Goal: Task Accomplishment & Management: Manage account settings

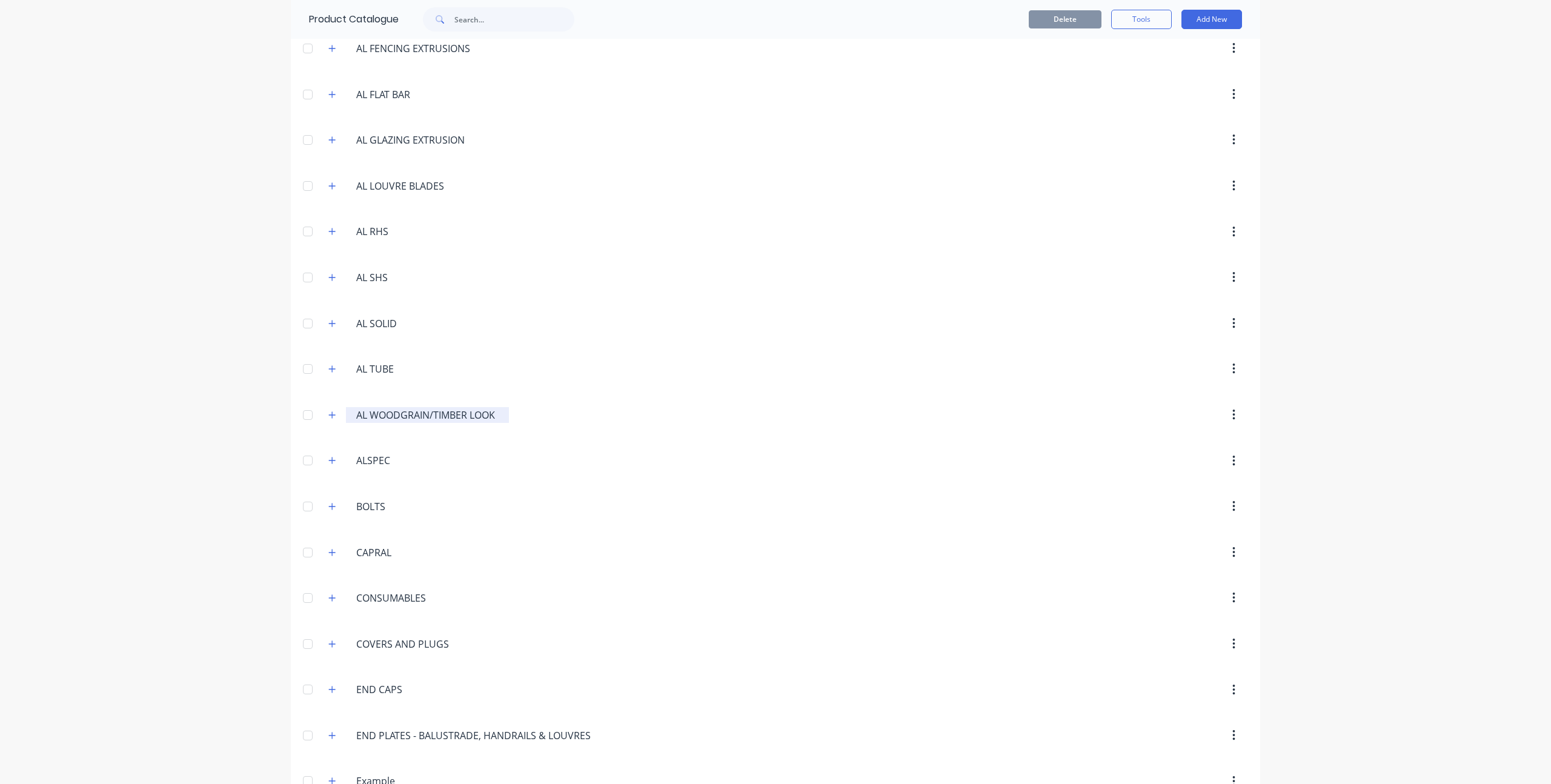
scroll to position [643, 0]
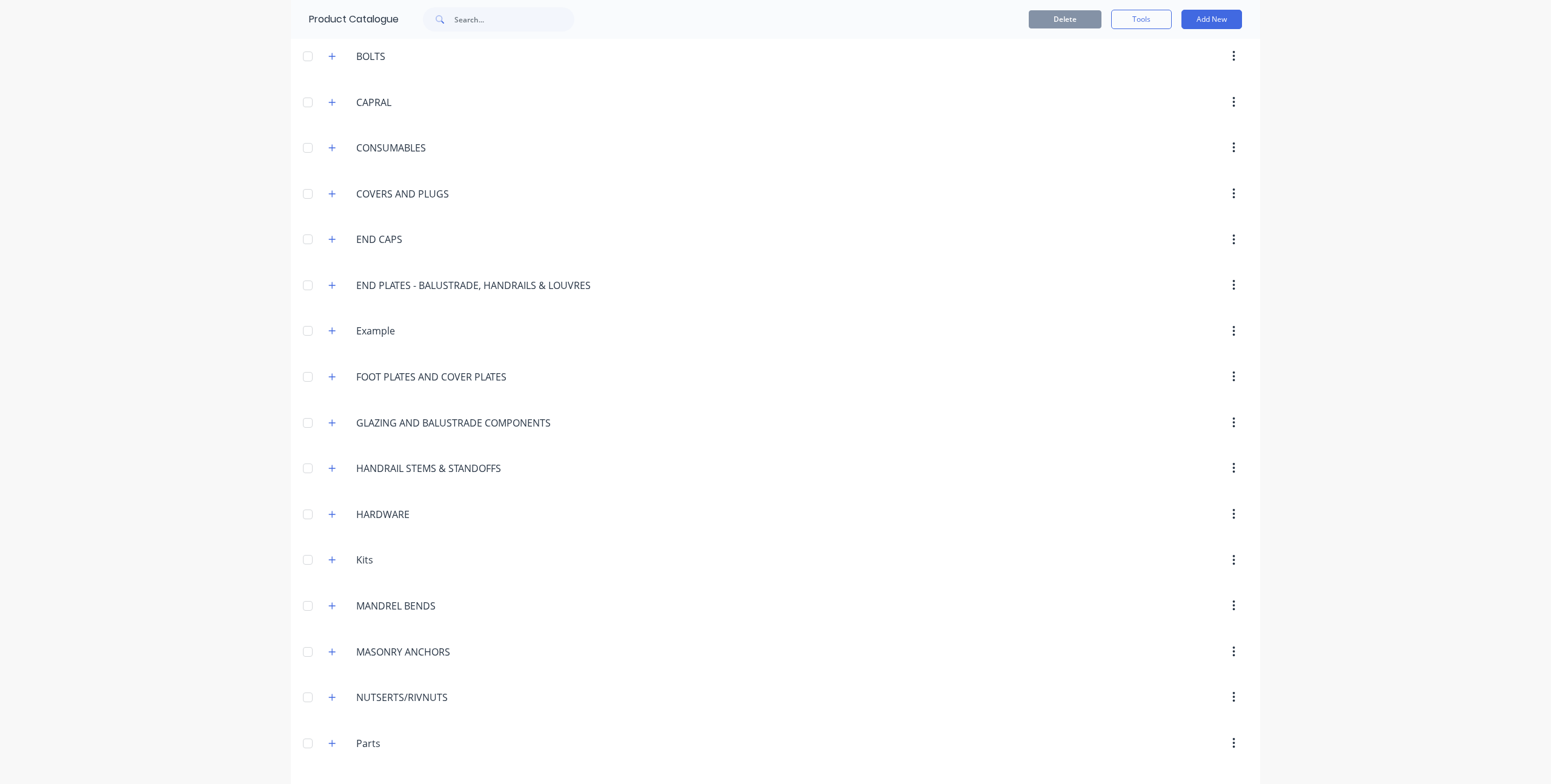
click at [304, 330] on div at bounding box center [307, 330] width 24 height 24
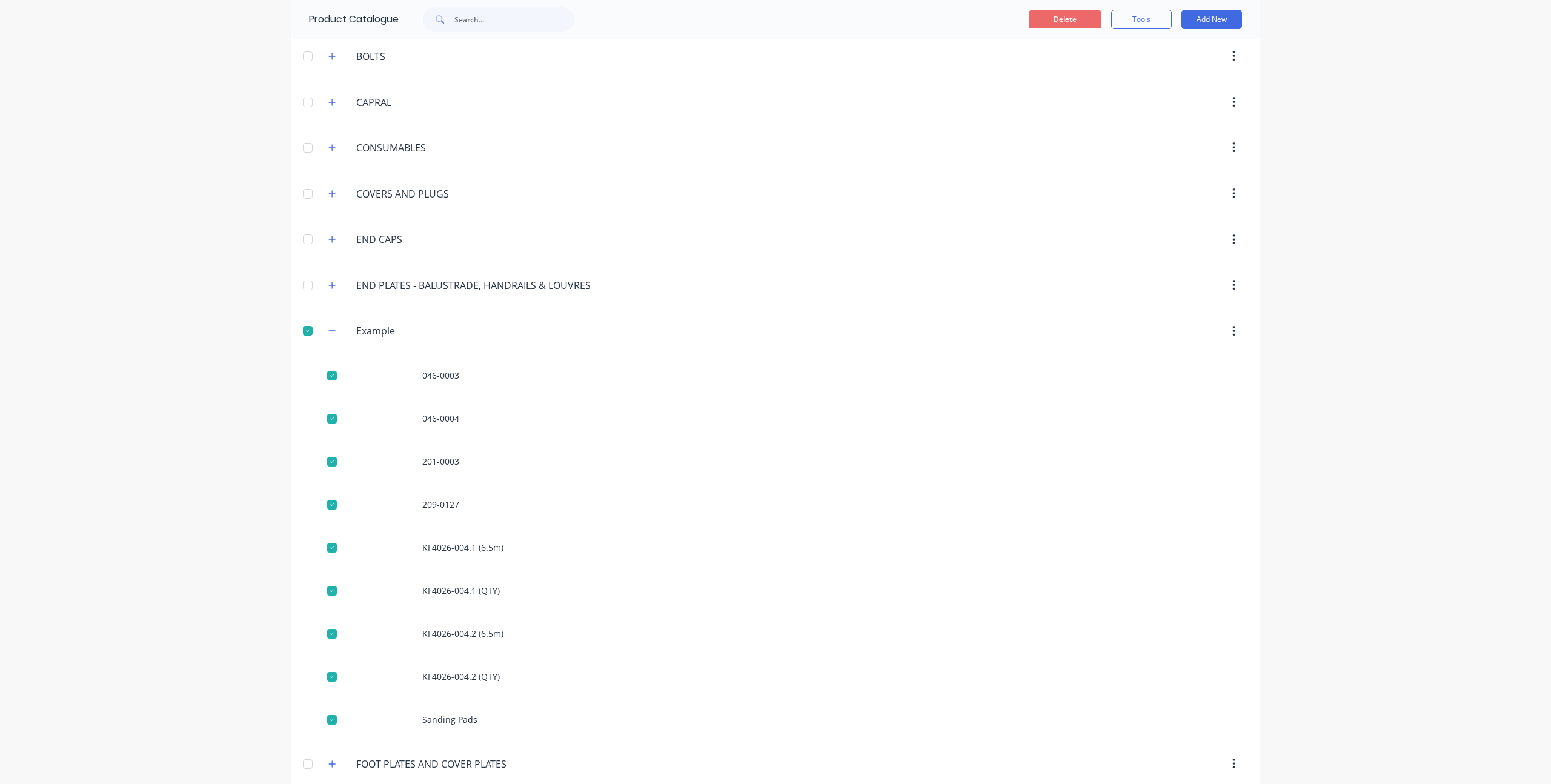
click at [1055, 21] on button "Delete" at bounding box center [1065, 19] width 73 height 18
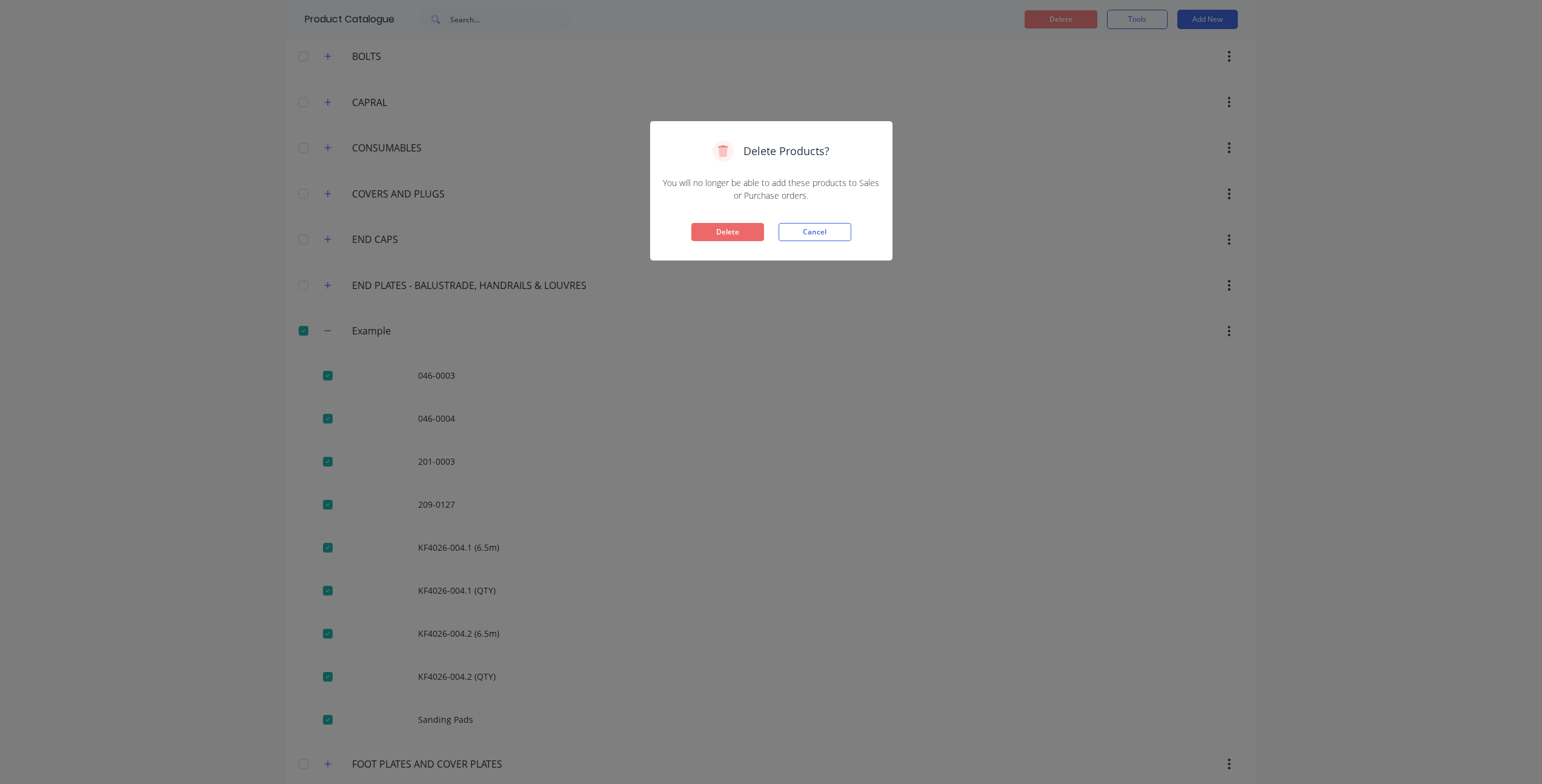
click at [761, 229] on button "Delete" at bounding box center [727, 232] width 73 height 18
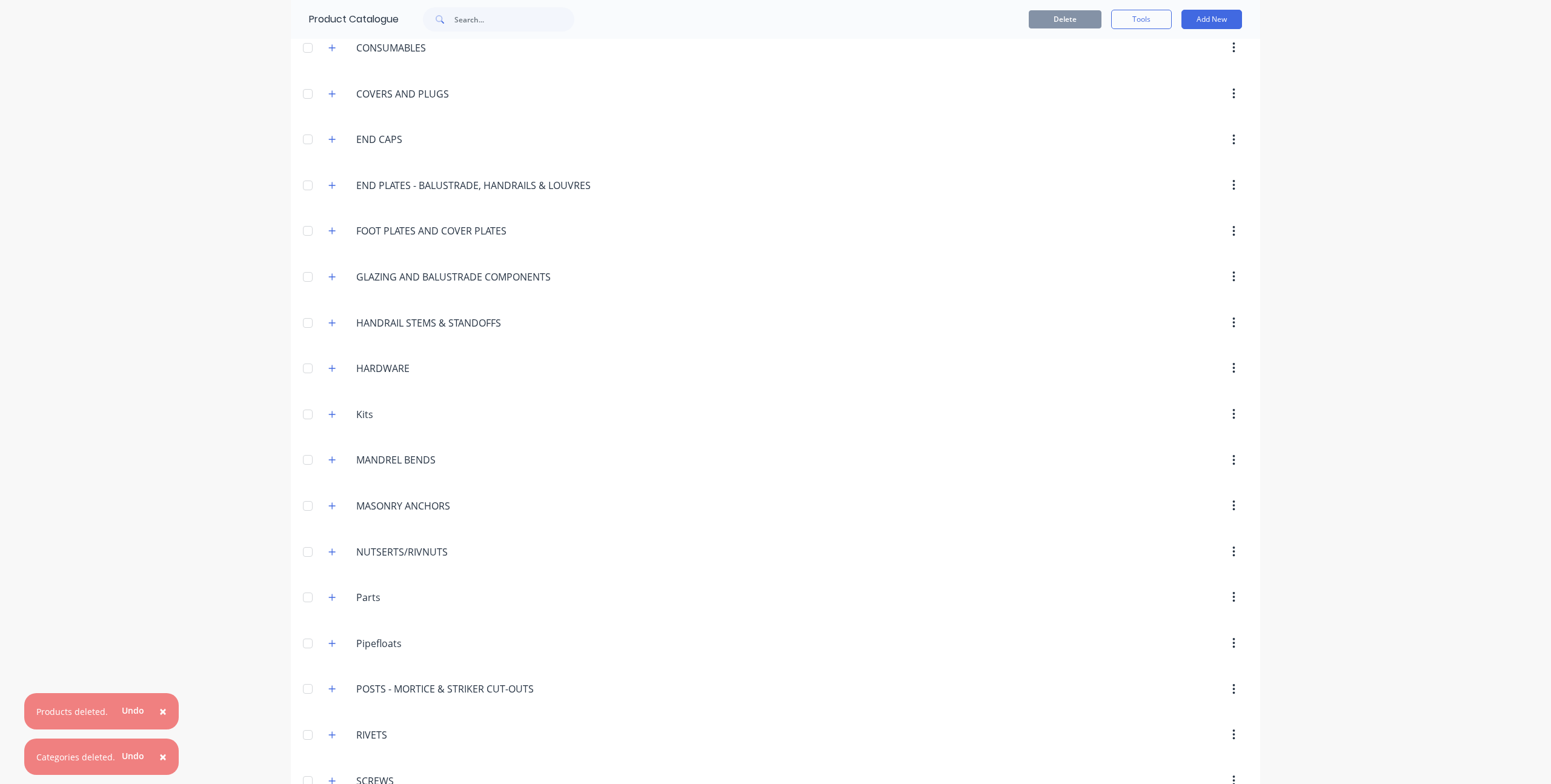
scroll to position [746, 0]
click at [325, 407] on button "button" at bounding box center [332, 410] width 15 height 15
click at [299, 406] on div at bounding box center [307, 410] width 24 height 24
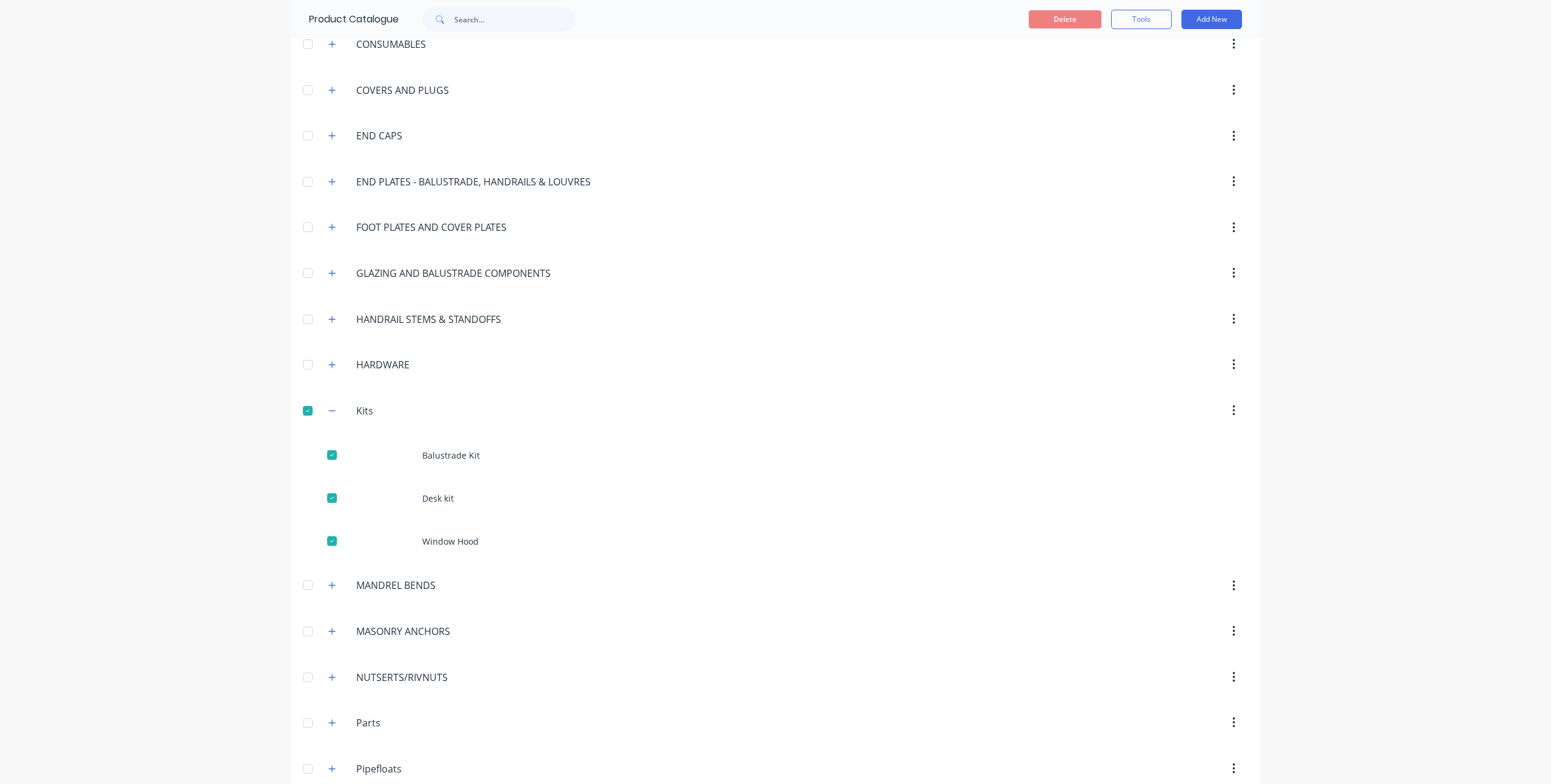
click at [304, 416] on div at bounding box center [307, 410] width 24 height 24
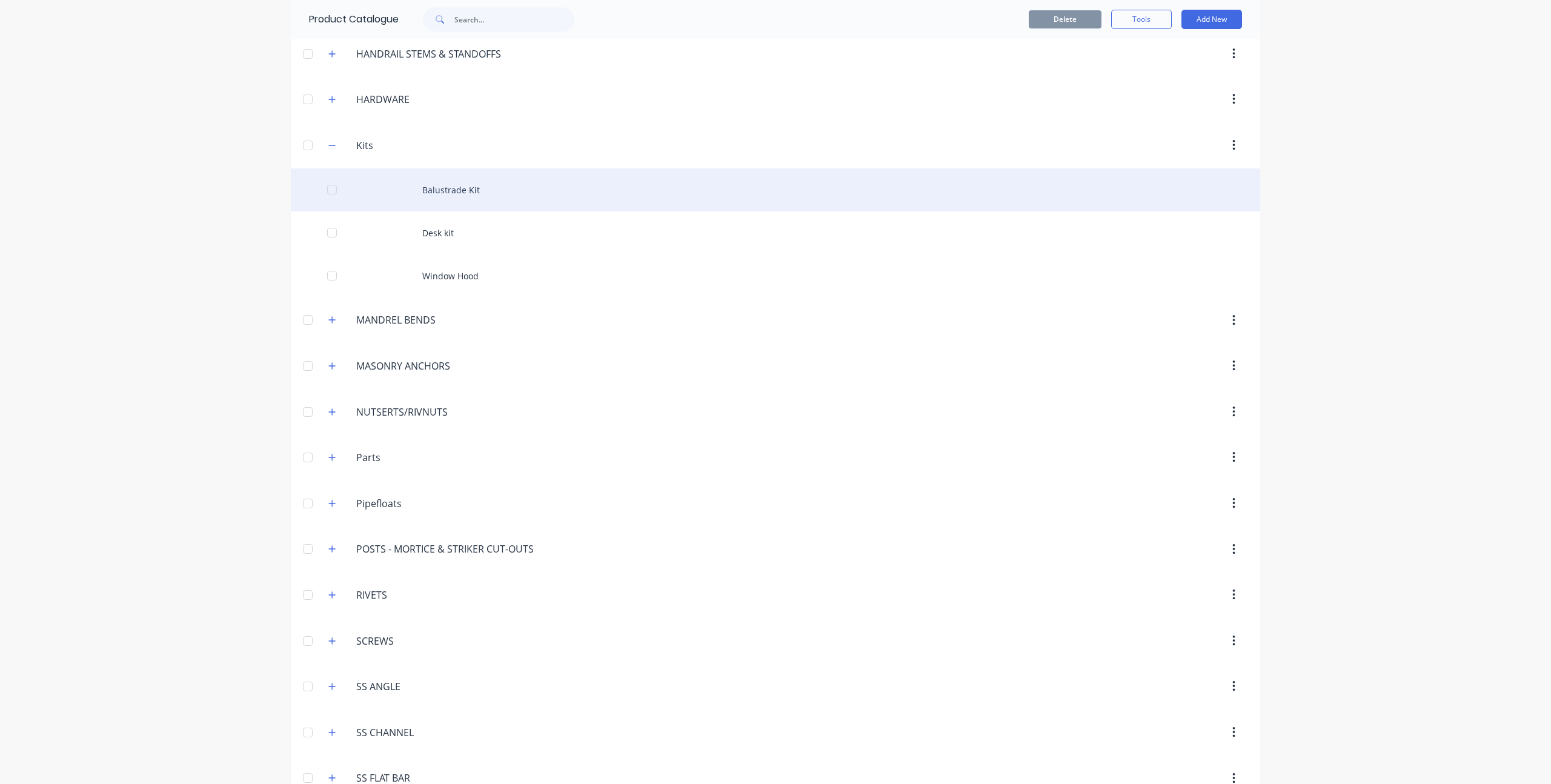
scroll to position [1158, 0]
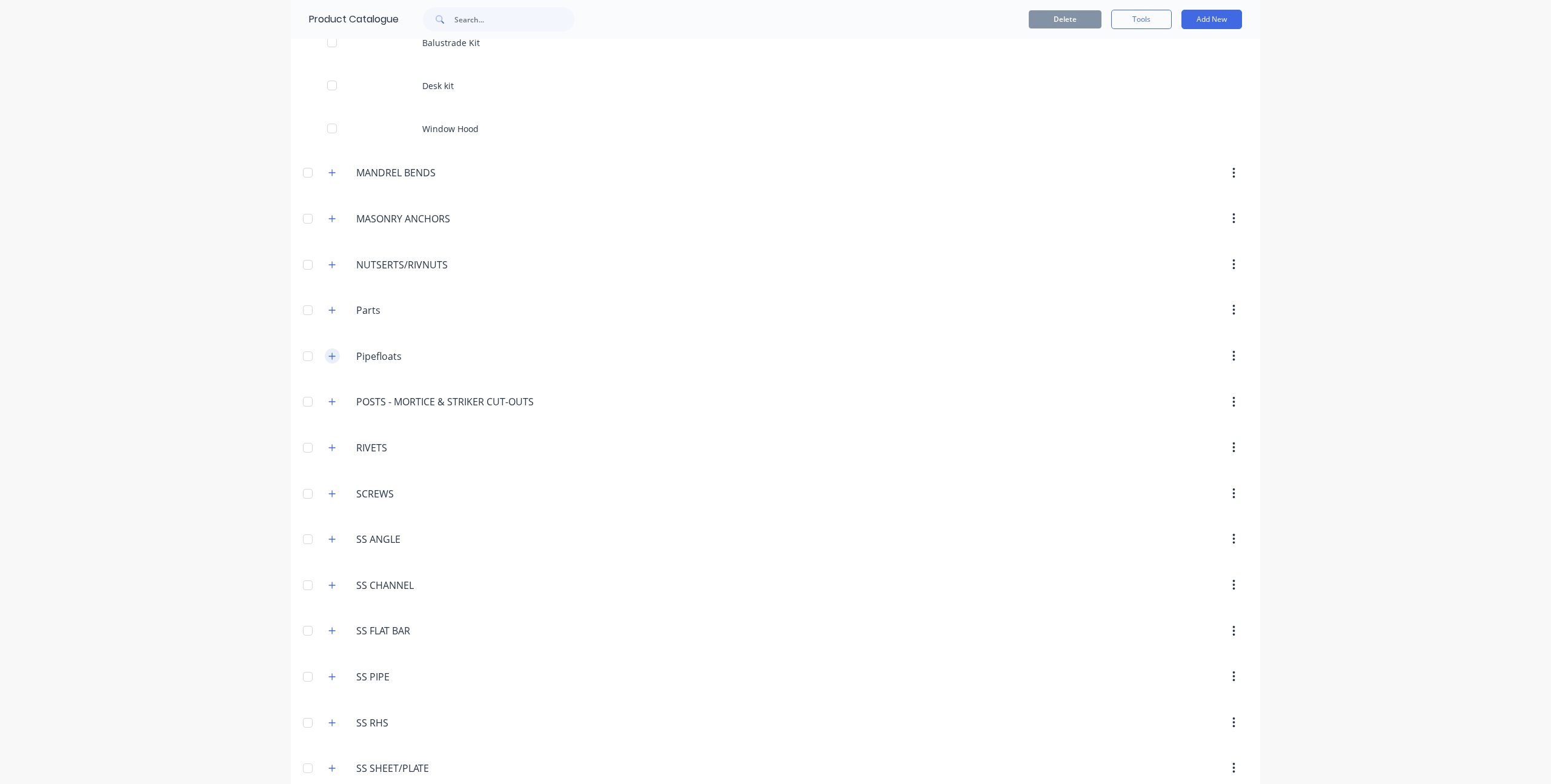
click at [329, 356] on icon "button" at bounding box center [331, 356] width 6 height 6
click at [329, 356] on icon "button" at bounding box center [332, 356] width 7 height 8
click at [296, 356] on div at bounding box center [307, 356] width 24 height 24
click at [329, 310] on icon "button" at bounding box center [332, 310] width 7 height 8
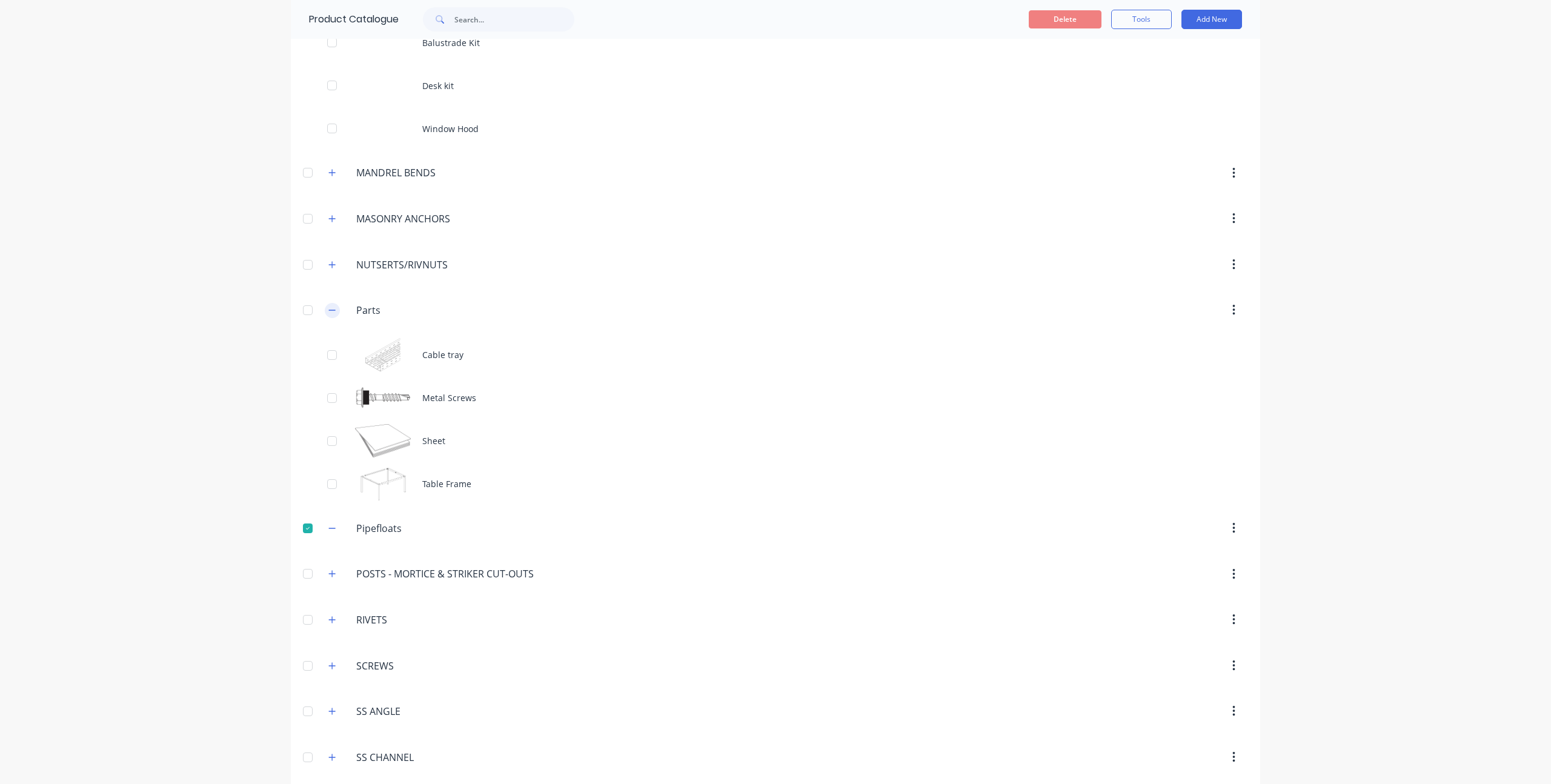
click at [329, 310] on icon "button" at bounding box center [332, 310] width 7 height 8
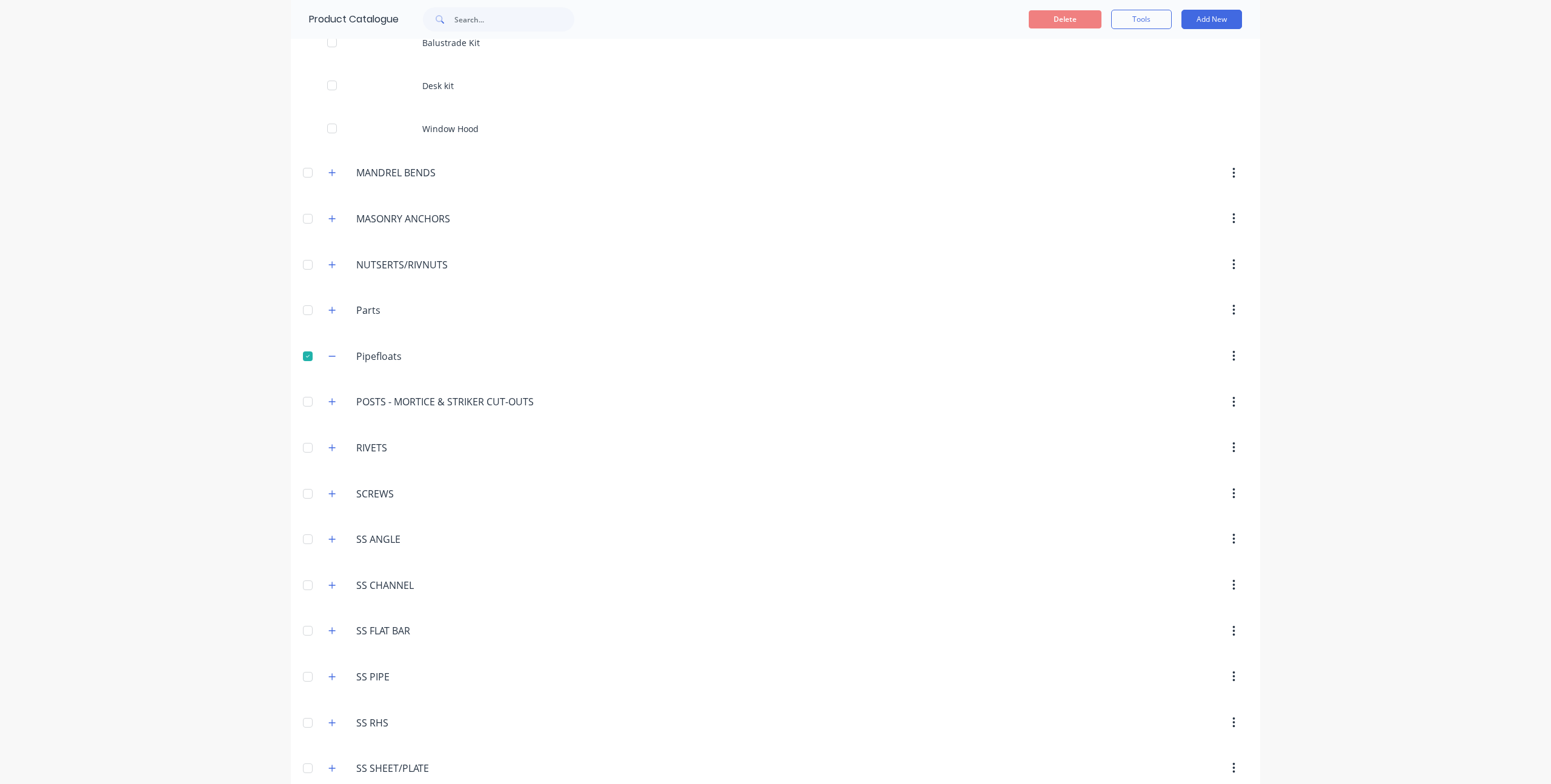
click at [302, 311] on div at bounding box center [307, 310] width 24 height 24
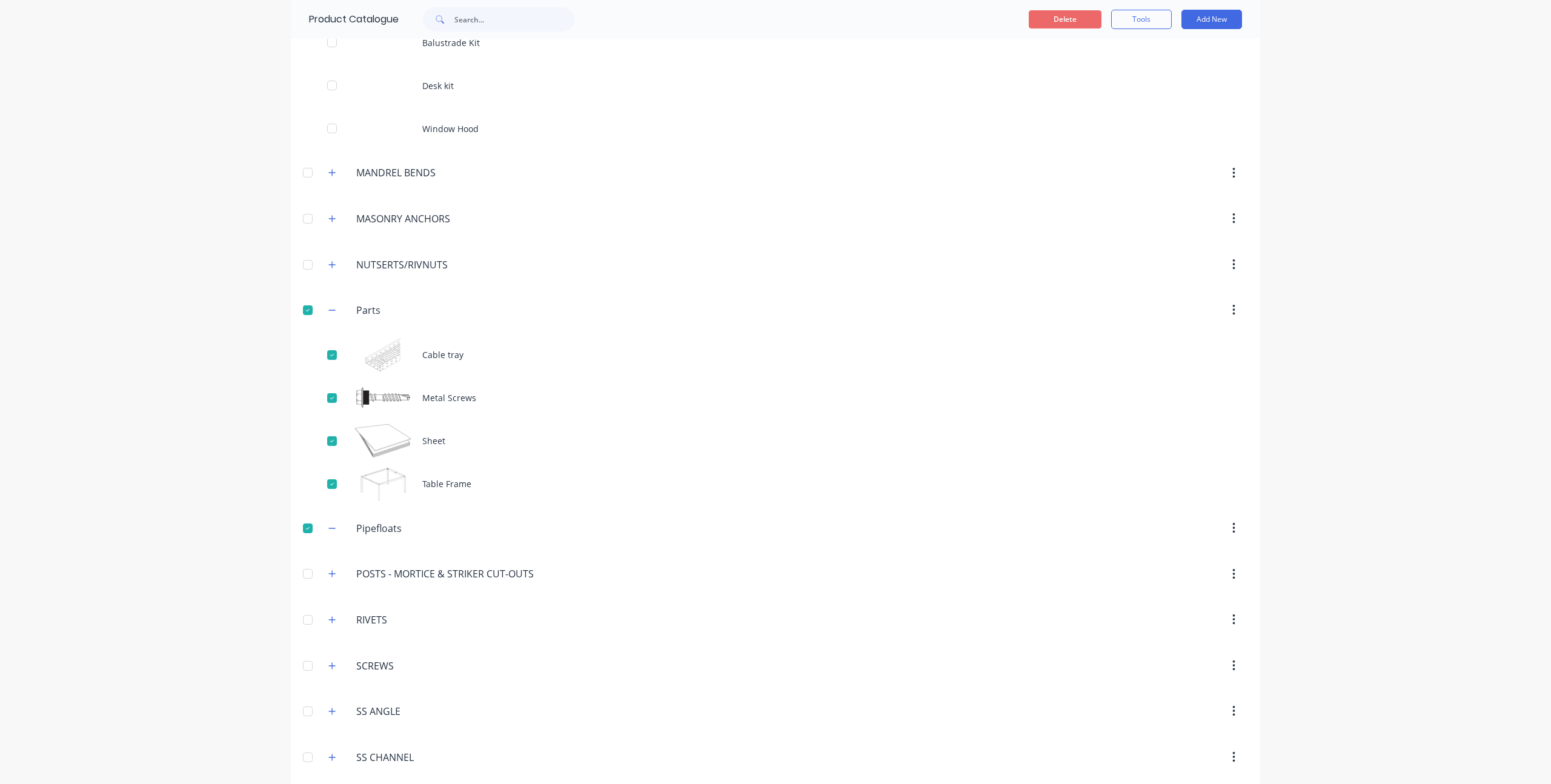
click at [1078, 14] on button "Delete" at bounding box center [1065, 19] width 73 height 18
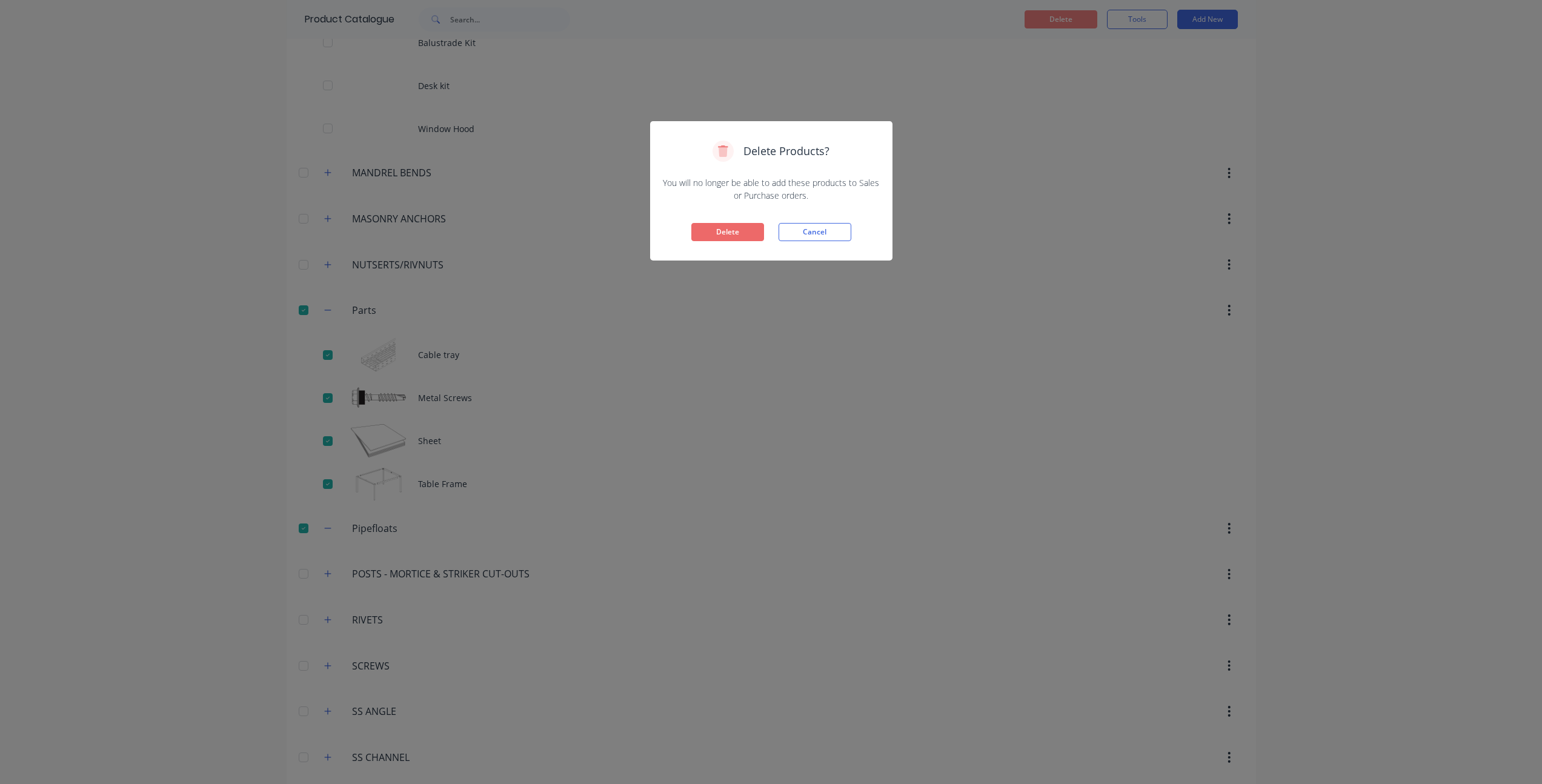
click at [706, 225] on button "Delete" at bounding box center [727, 232] width 73 height 18
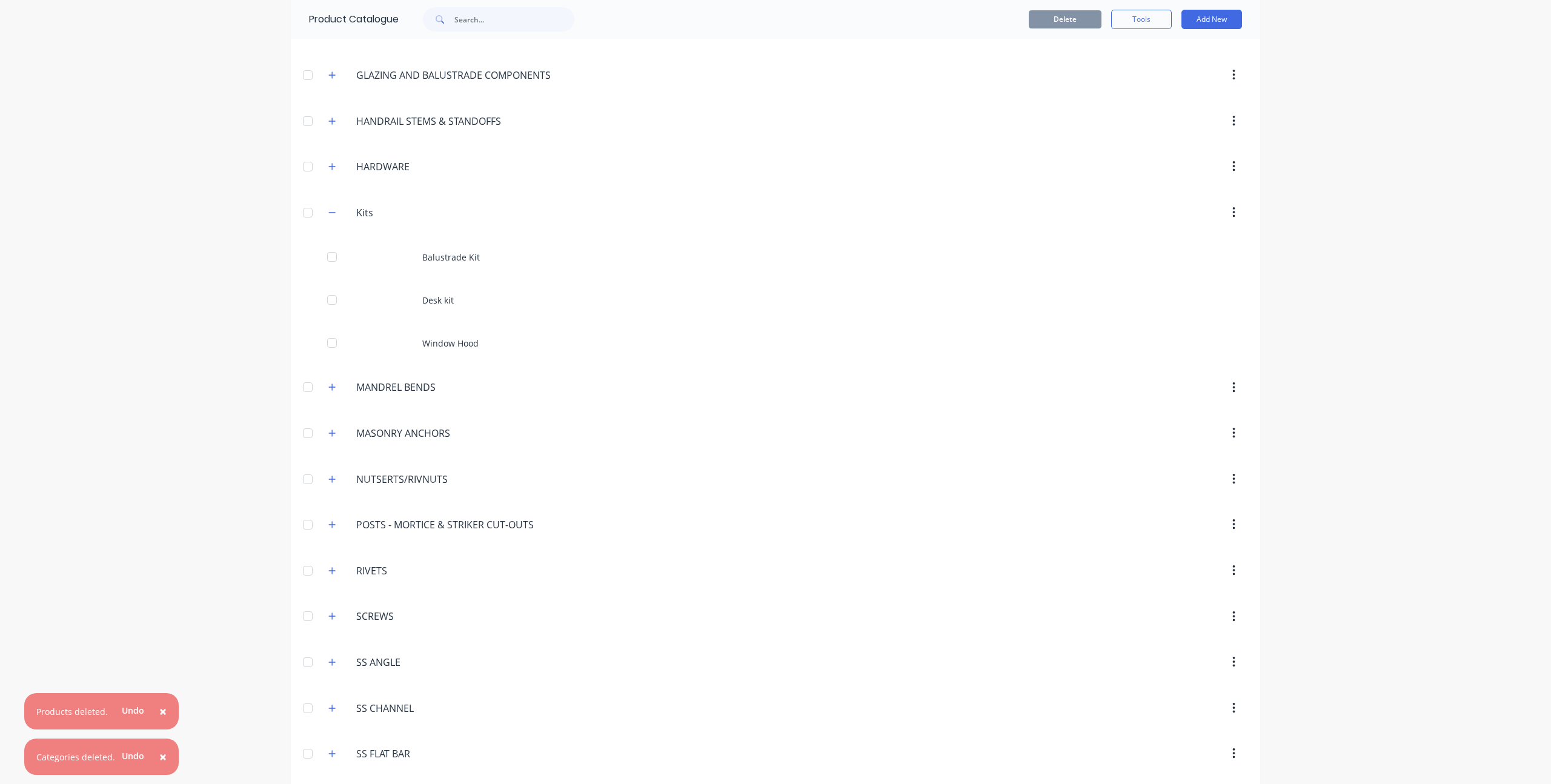
scroll to position [843, 0]
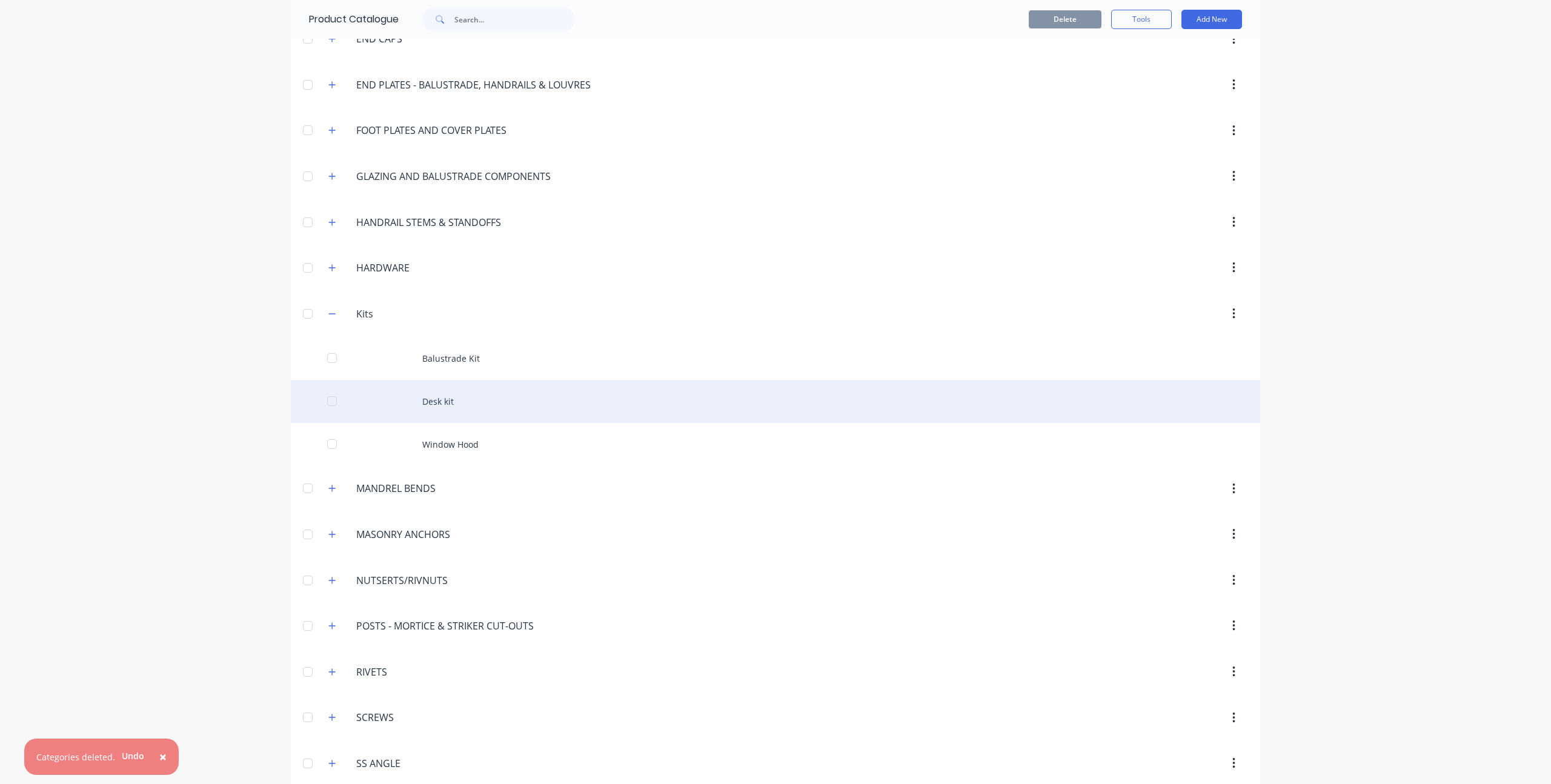
click at [327, 401] on div at bounding box center [331, 401] width 24 height 24
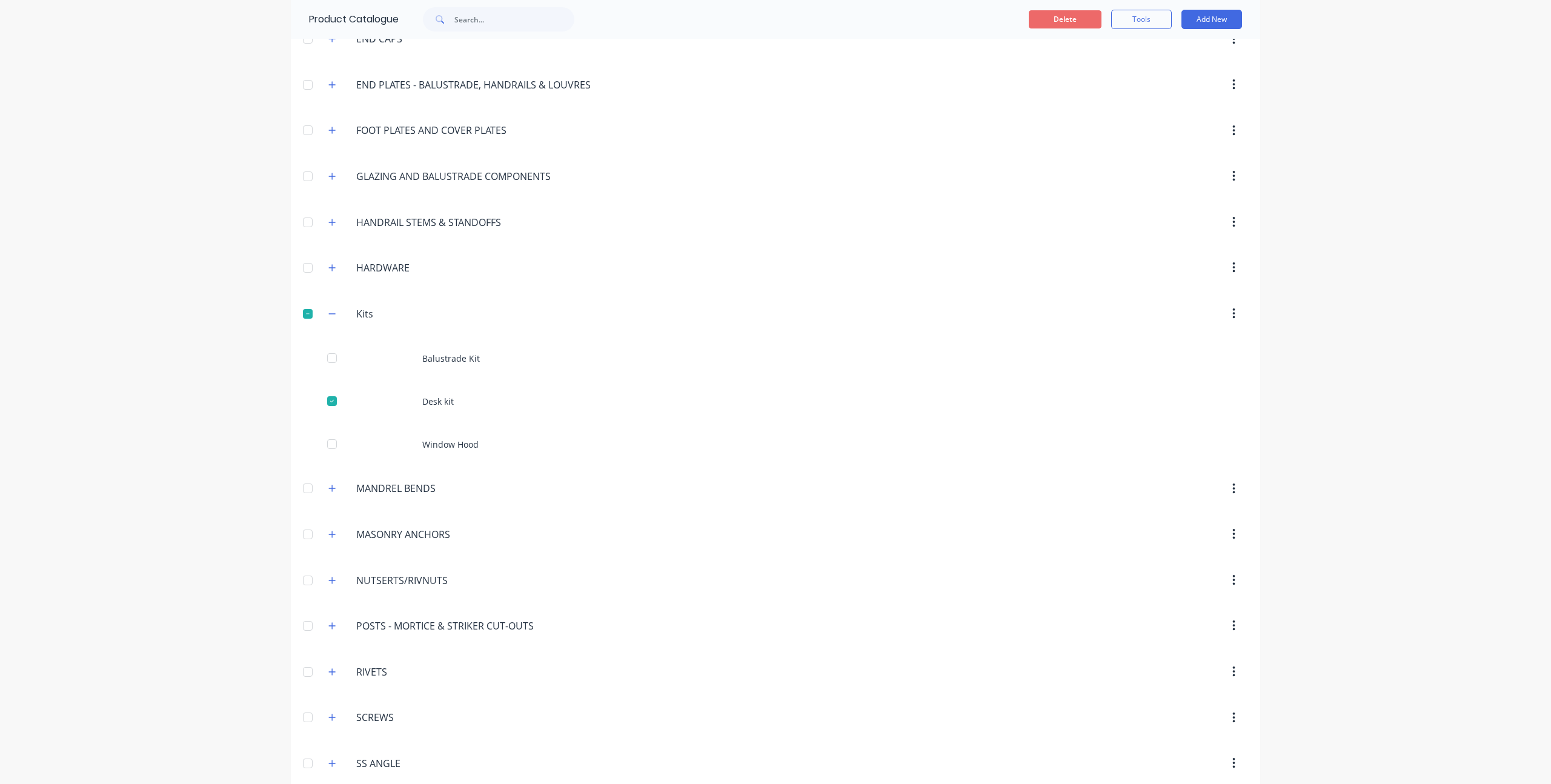
click at [1071, 22] on button "Delete" at bounding box center [1065, 19] width 73 height 18
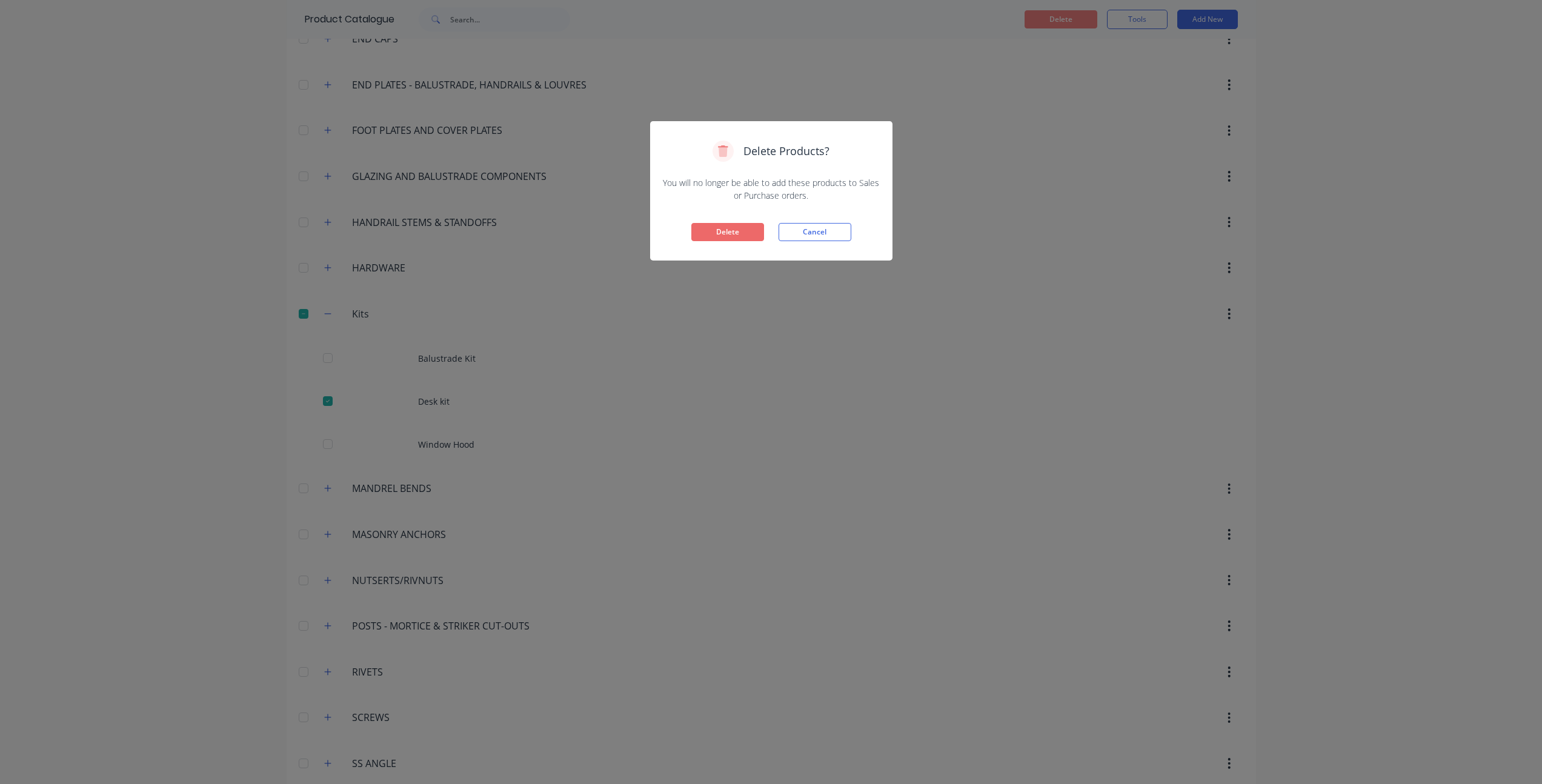
click at [745, 238] on button "Delete" at bounding box center [727, 232] width 73 height 18
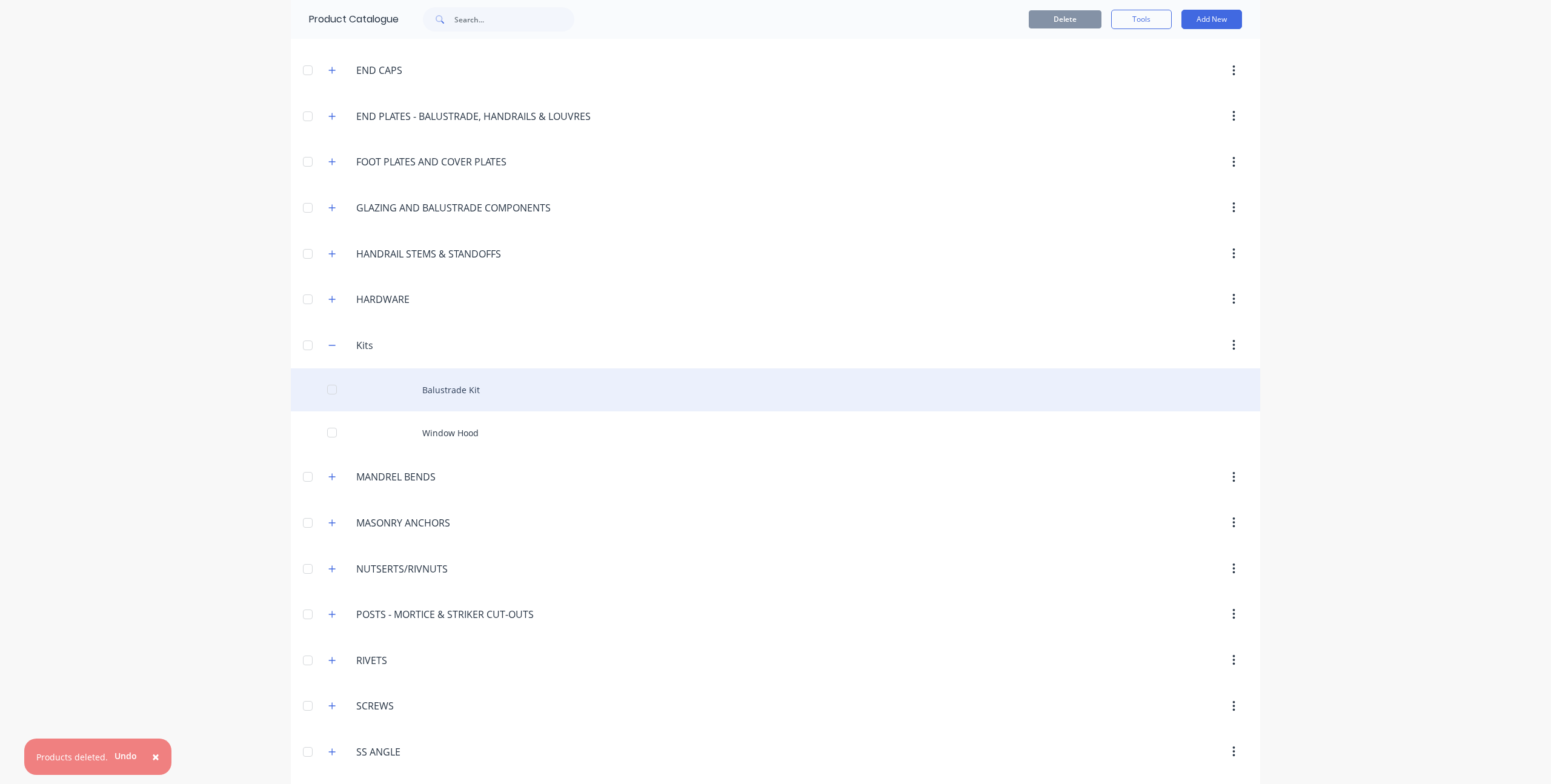
scroll to position [784, 0]
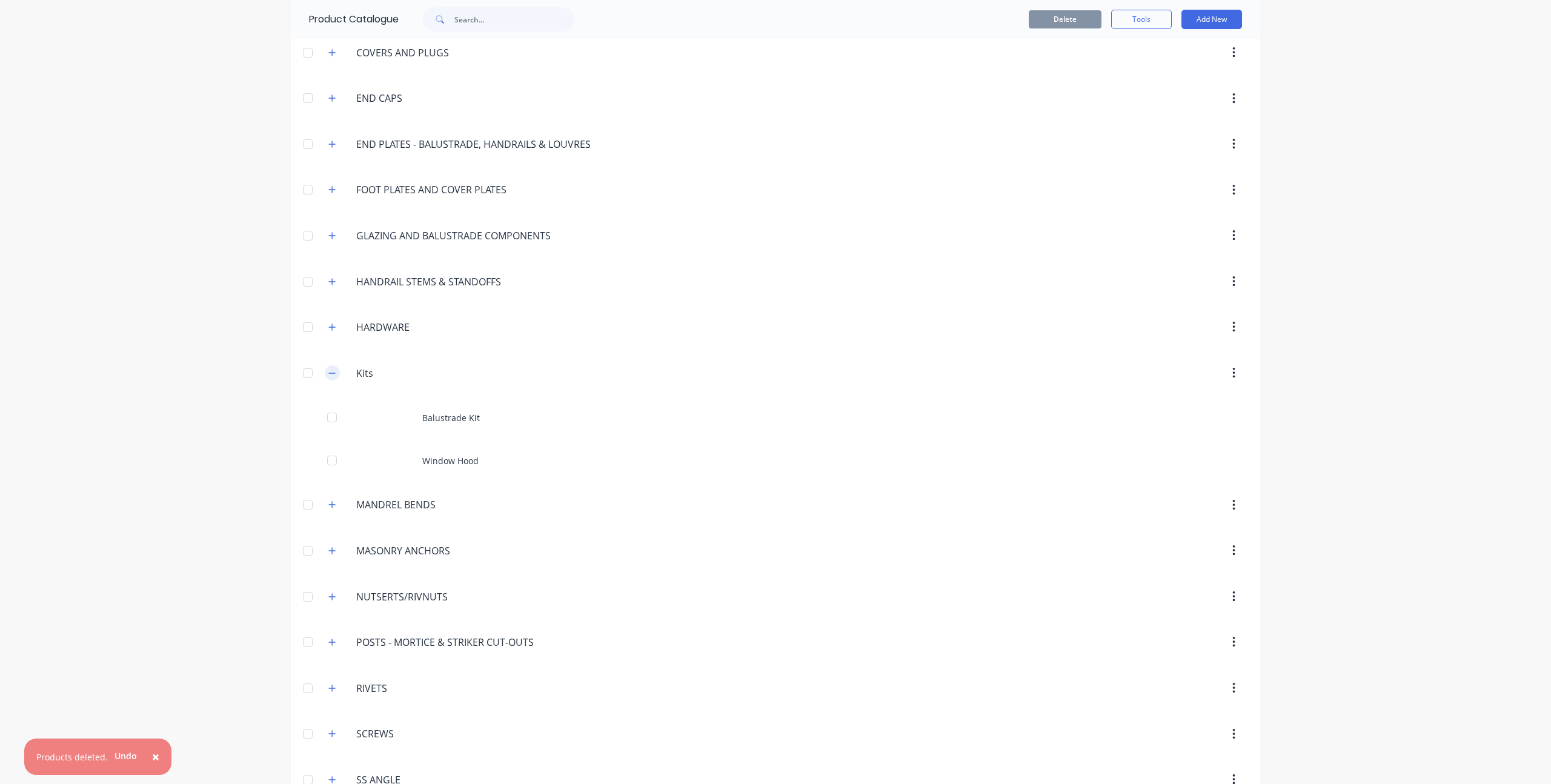
click at [329, 374] on icon "button" at bounding box center [332, 373] width 7 height 8
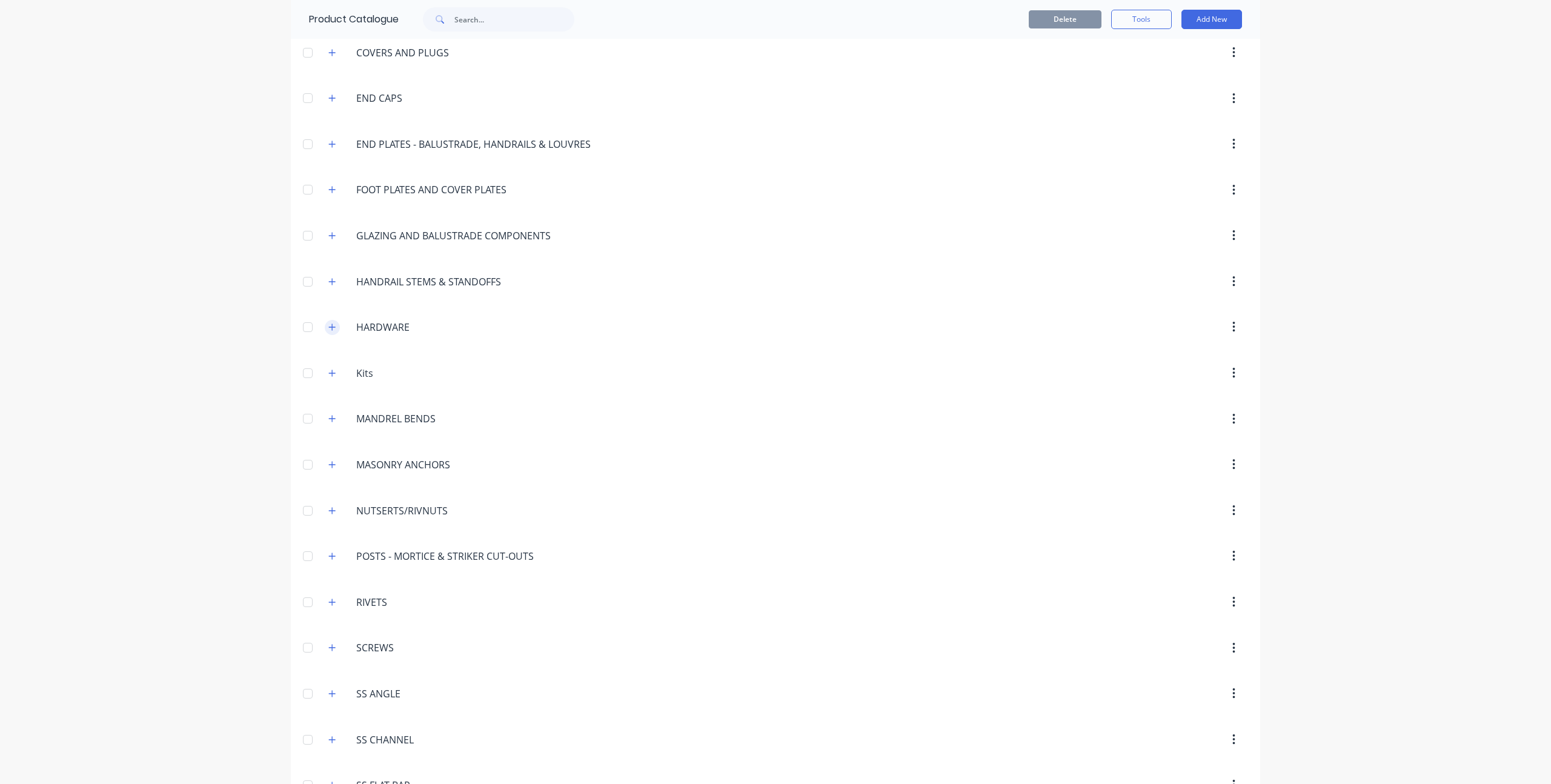
click at [329, 327] on icon "button" at bounding box center [332, 327] width 7 height 8
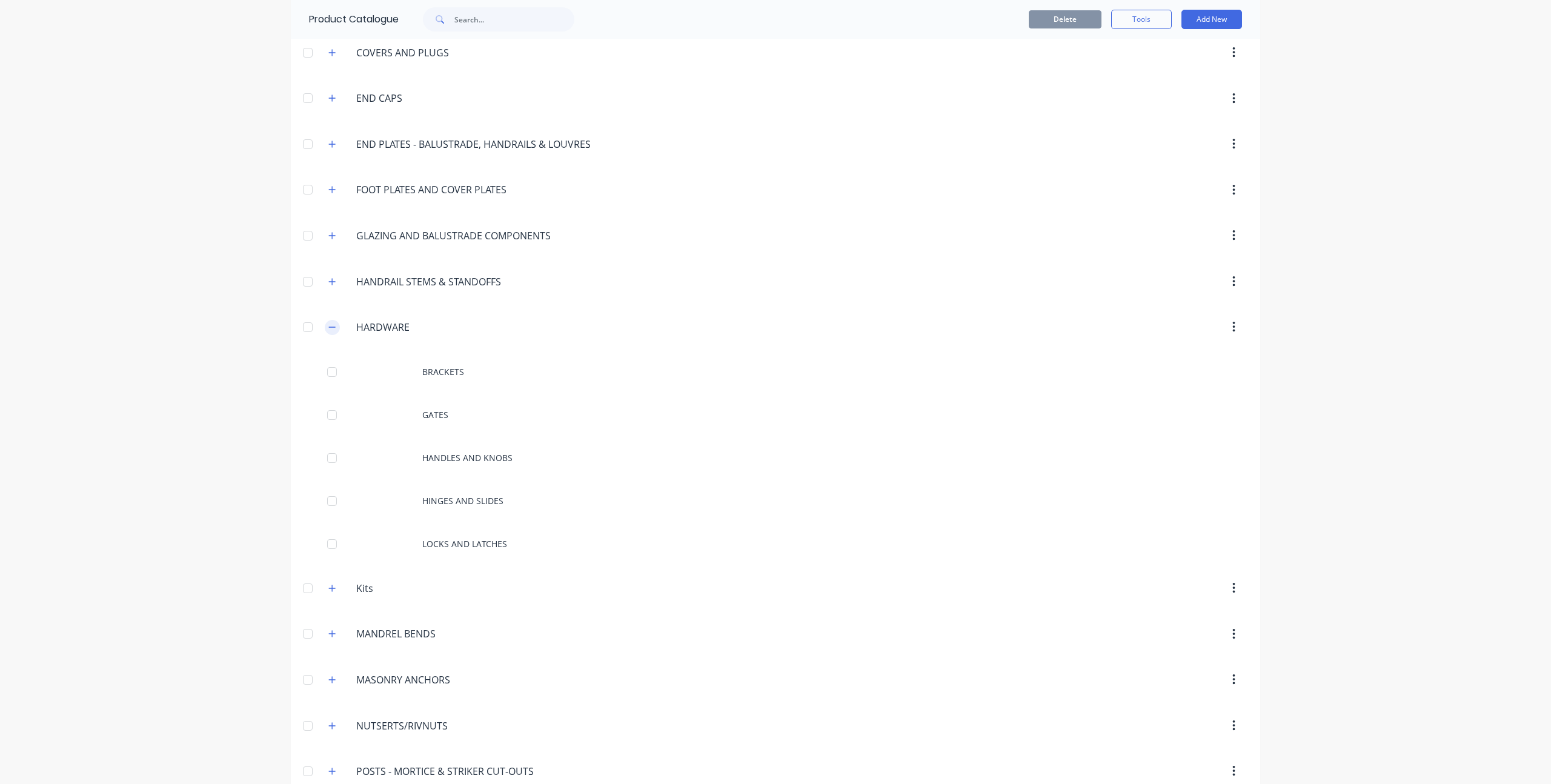
click at [329, 327] on icon "button" at bounding box center [332, 327] width 7 height 8
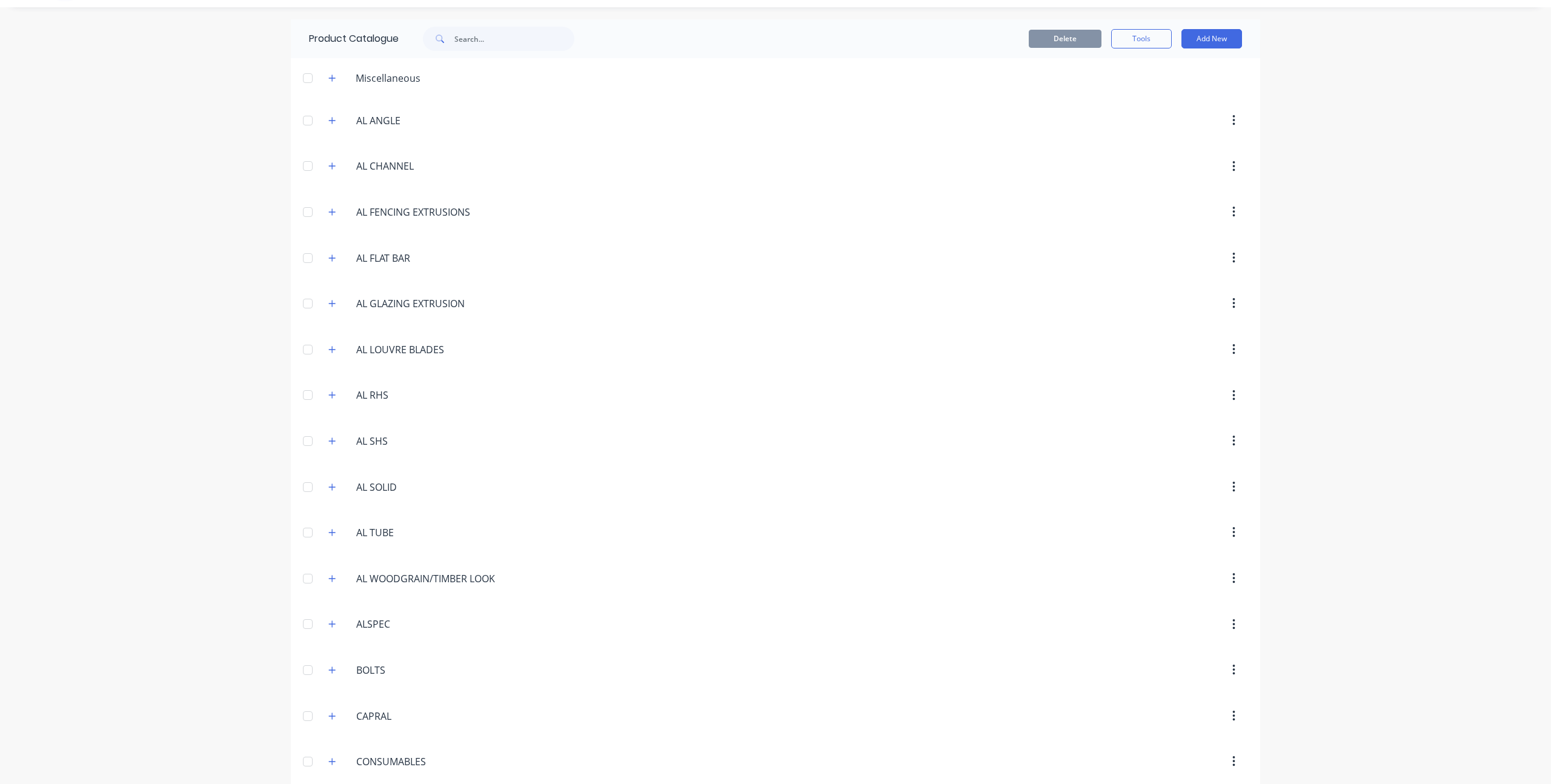
scroll to position [0, 0]
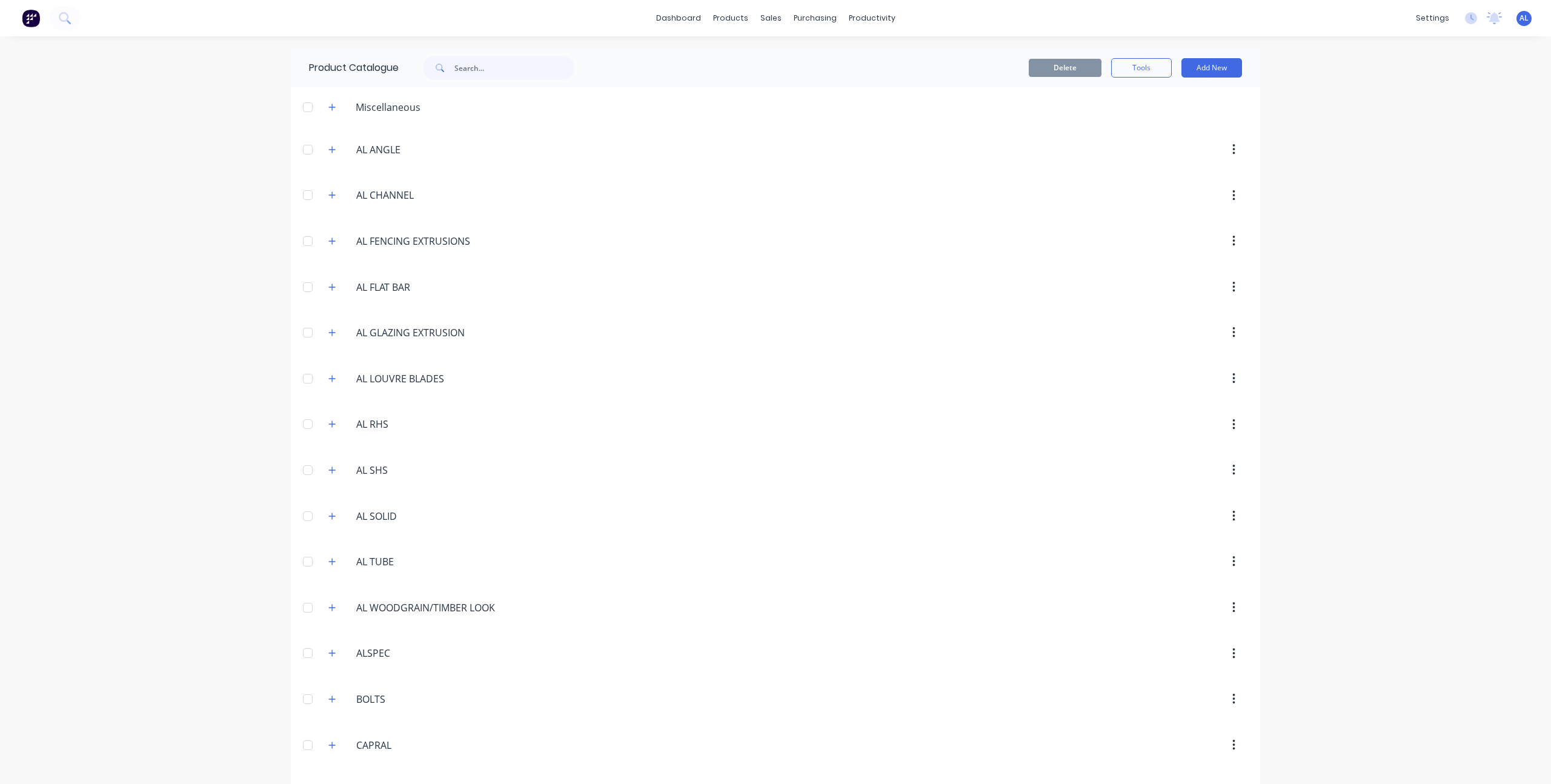
click at [163, 293] on div "dashboard products sales purchasing productivity dashboard products Product Cat…" at bounding box center [775, 392] width 1551 height 784
click at [672, 14] on link "dashboard" at bounding box center [678, 18] width 57 height 18
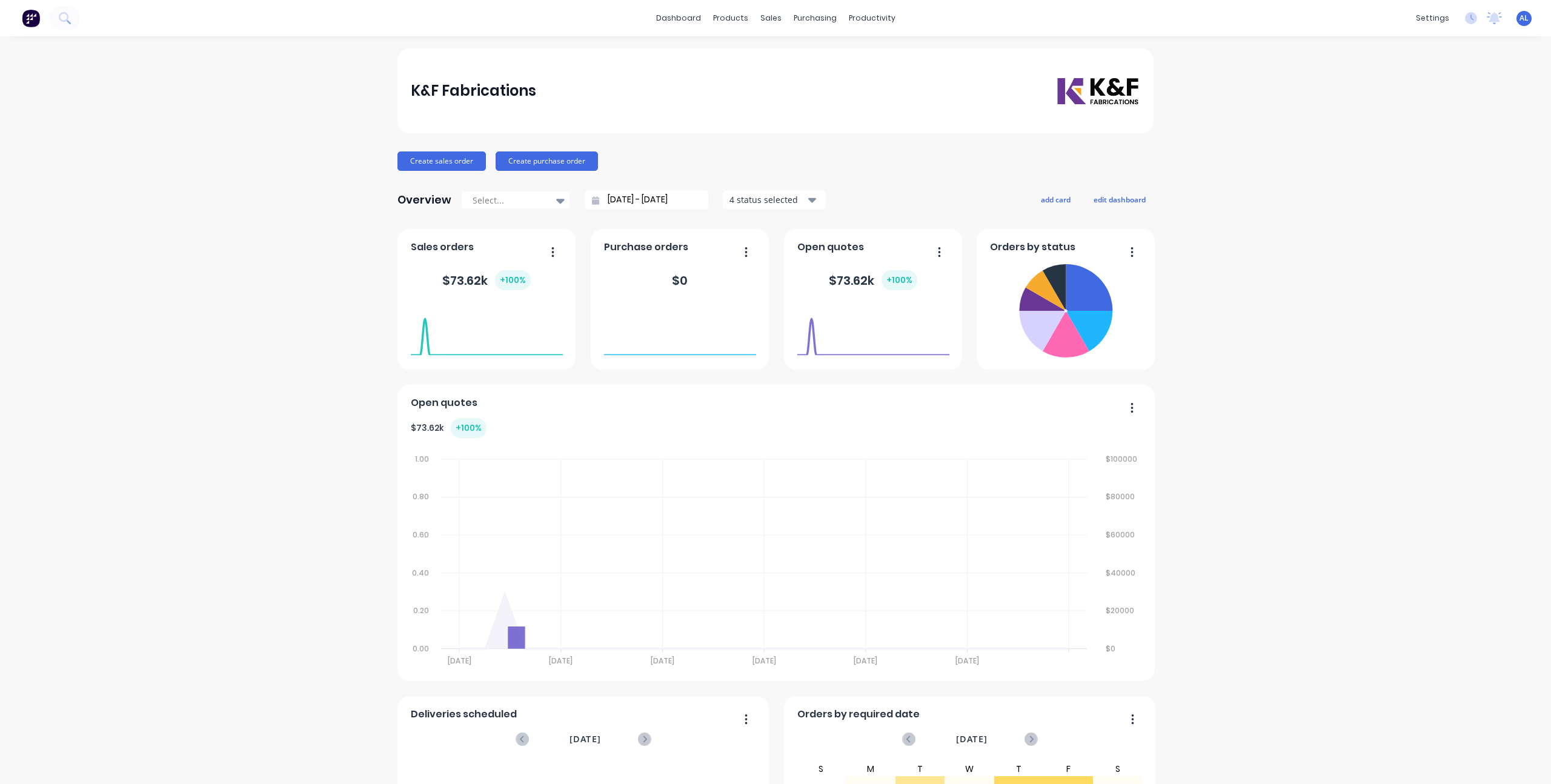
click at [331, 311] on div "K&F Fabrications Create sales order Create purchase order Overview Select... [D…" at bounding box center [775, 520] width 1551 height 944
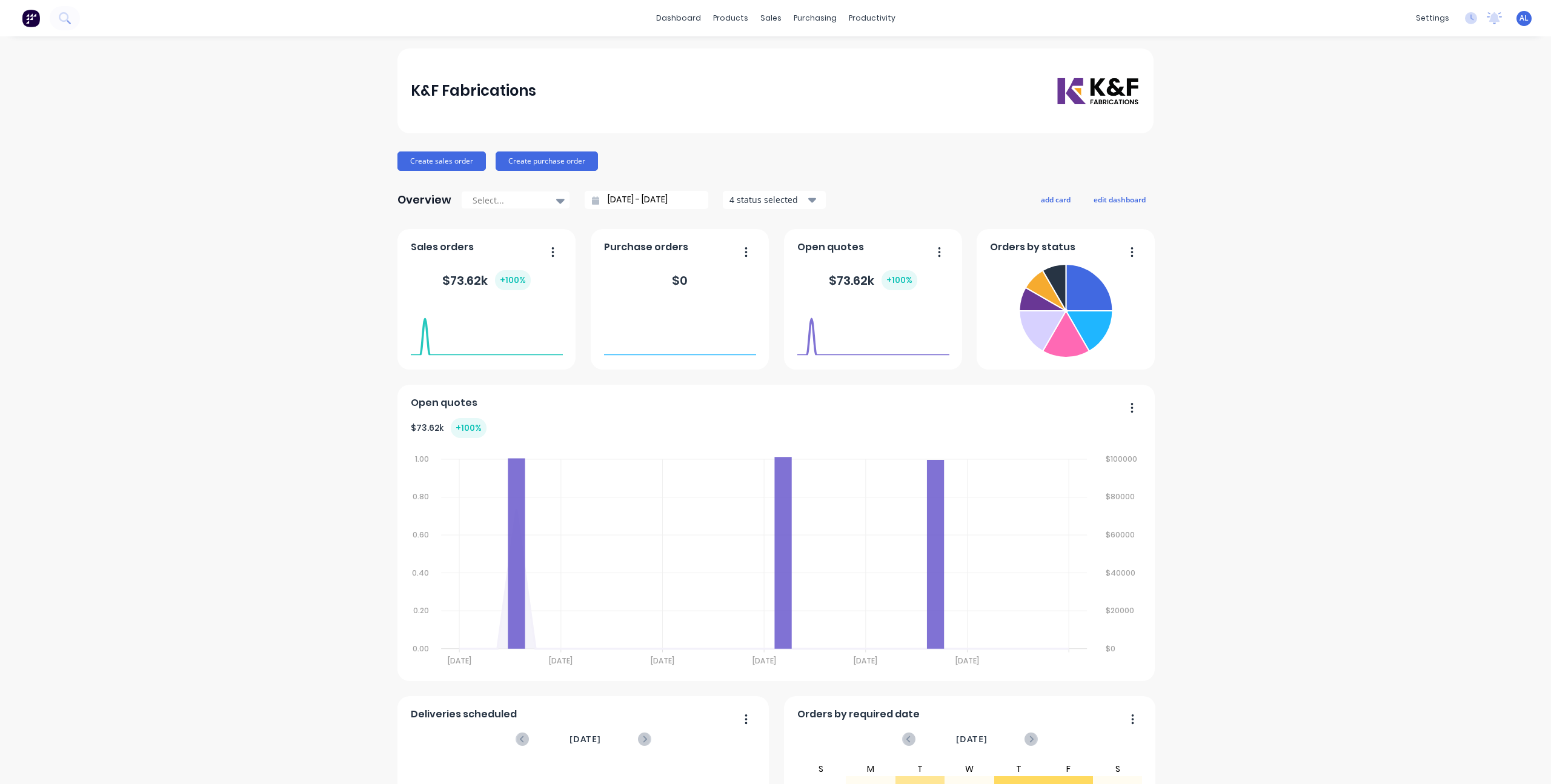
click at [1366, 353] on div "K&F Fabrications Create sales order Create purchase order Overview Select... [D…" at bounding box center [775, 520] width 1551 height 944
click at [775, 51] on link "Sales Orders" at bounding box center [830, 57] width 160 height 24
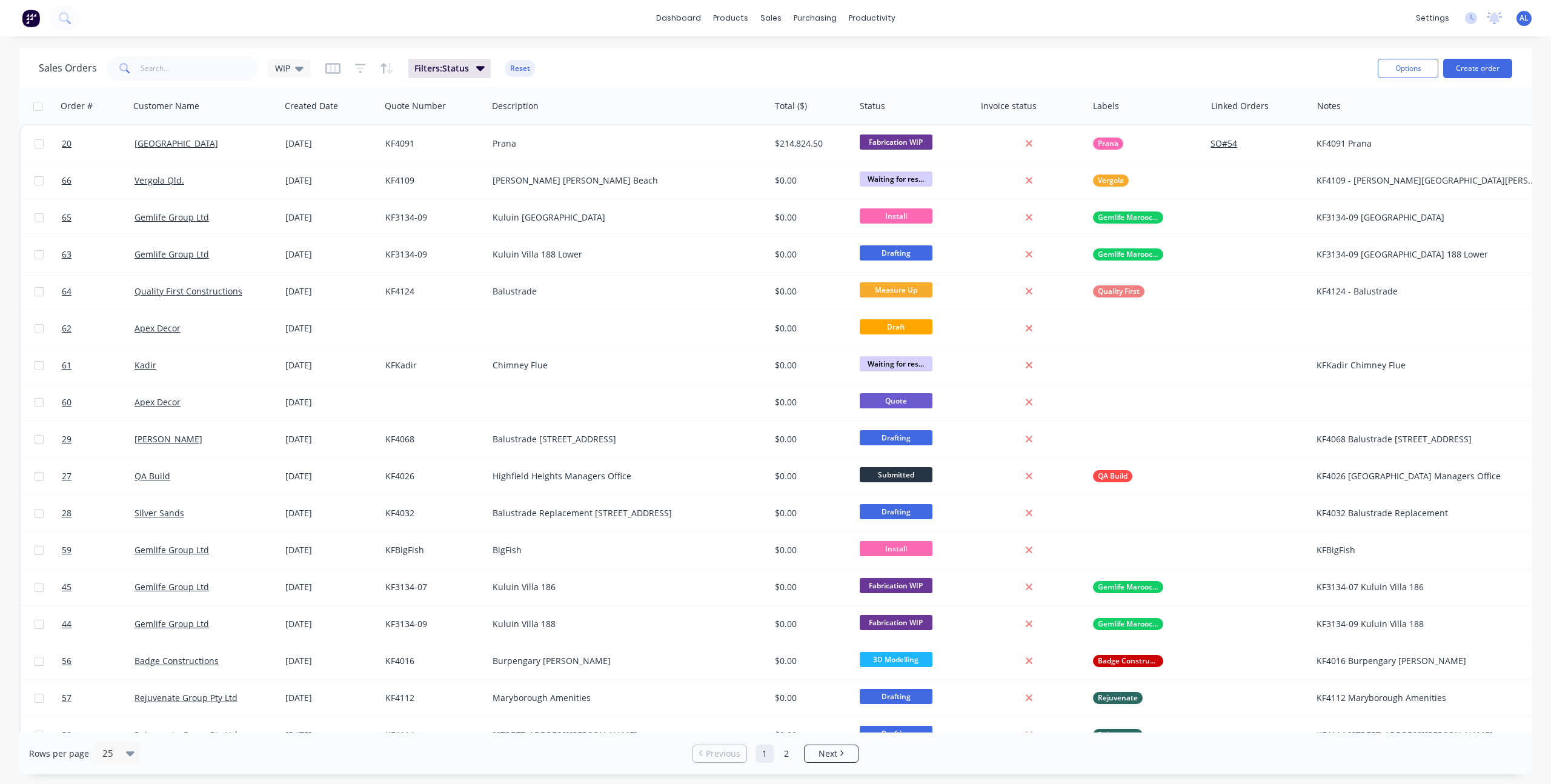
click at [727, 59] on div "Sales Orders WIP Filters: Status Reset" at bounding box center [703, 68] width 1330 height 30
click at [716, 65] on div "Sales Orders WIP Filters: Status Reset" at bounding box center [703, 68] width 1330 height 30
click at [795, 64] on div "Sales Orders WIP Filters: Status Reset" at bounding box center [703, 68] width 1330 height 30
click at [697, 62] on div "Sales Orders WIP Filters: Status Reset" at bounding box center [703, 68] width 1330 height 30
click at [636, 5] on div "dashboard products sales purchasing productivity dashboard products Product Cat…" at bounding box center [775, 18] width 1551 height 36
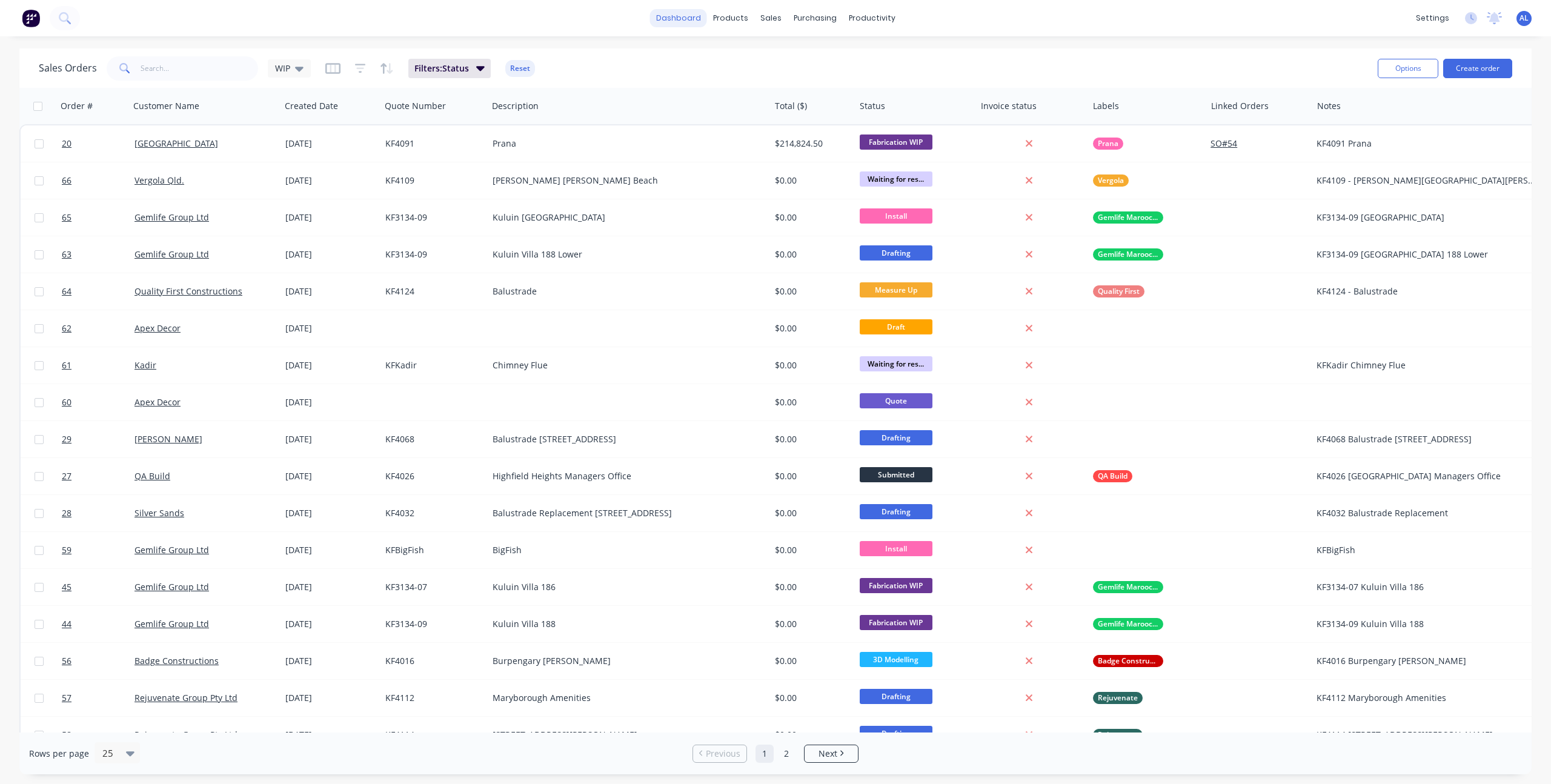
click at [673, 16] on link "dashboard" at bounding box center [678, 18] width 57 height 18
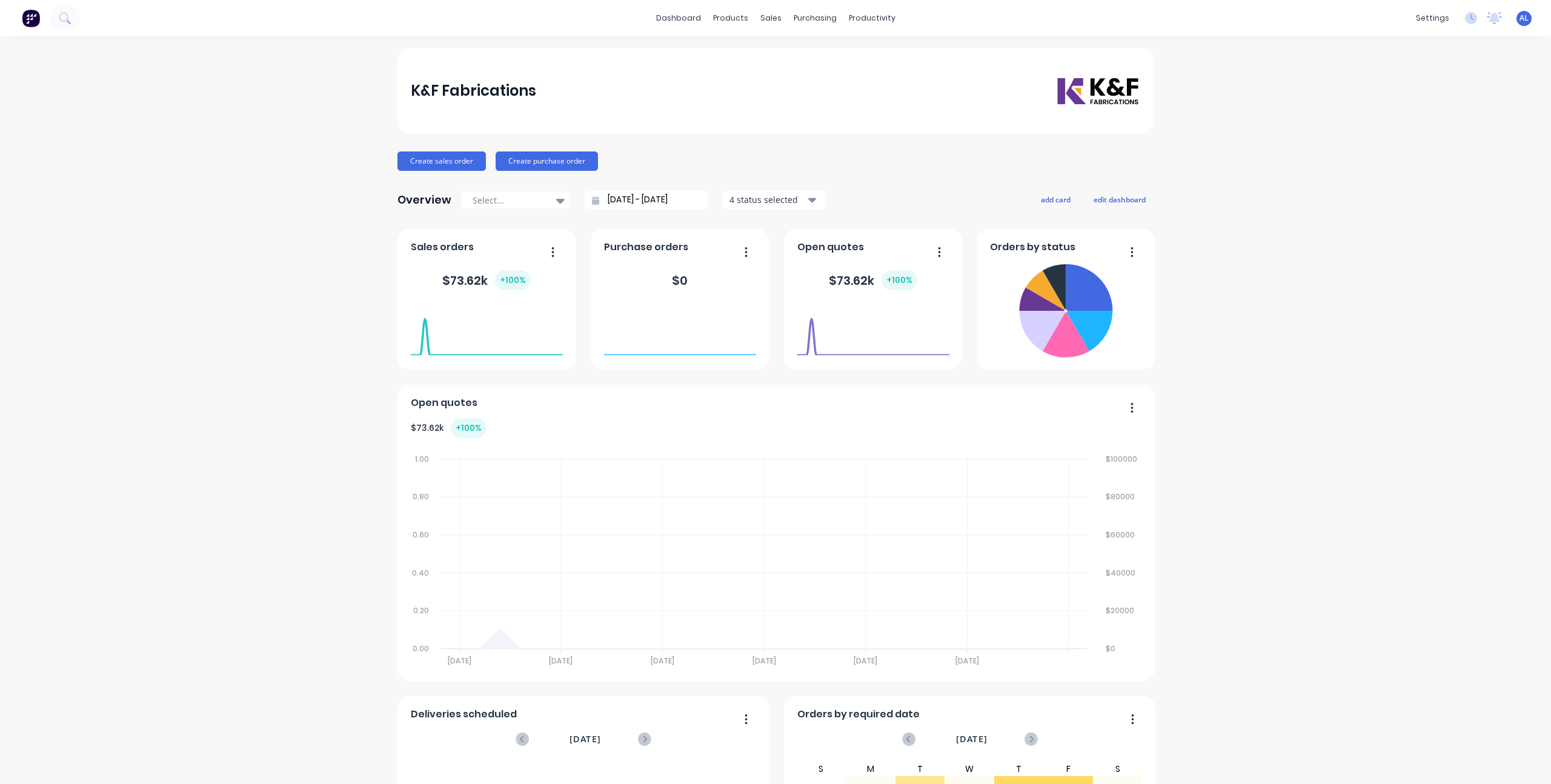
click at [381, 180] on div "K&F Fabrications Create sales order Create purchase order Overview Select... [D…" at bounding box center [775, 520] width 1551 height 944
click at [1420, 164] on div "K&F Fabrications Create sales order Create purchase order Overview Select... [D…" at bounding box center [775, 520] width 1551 height 944
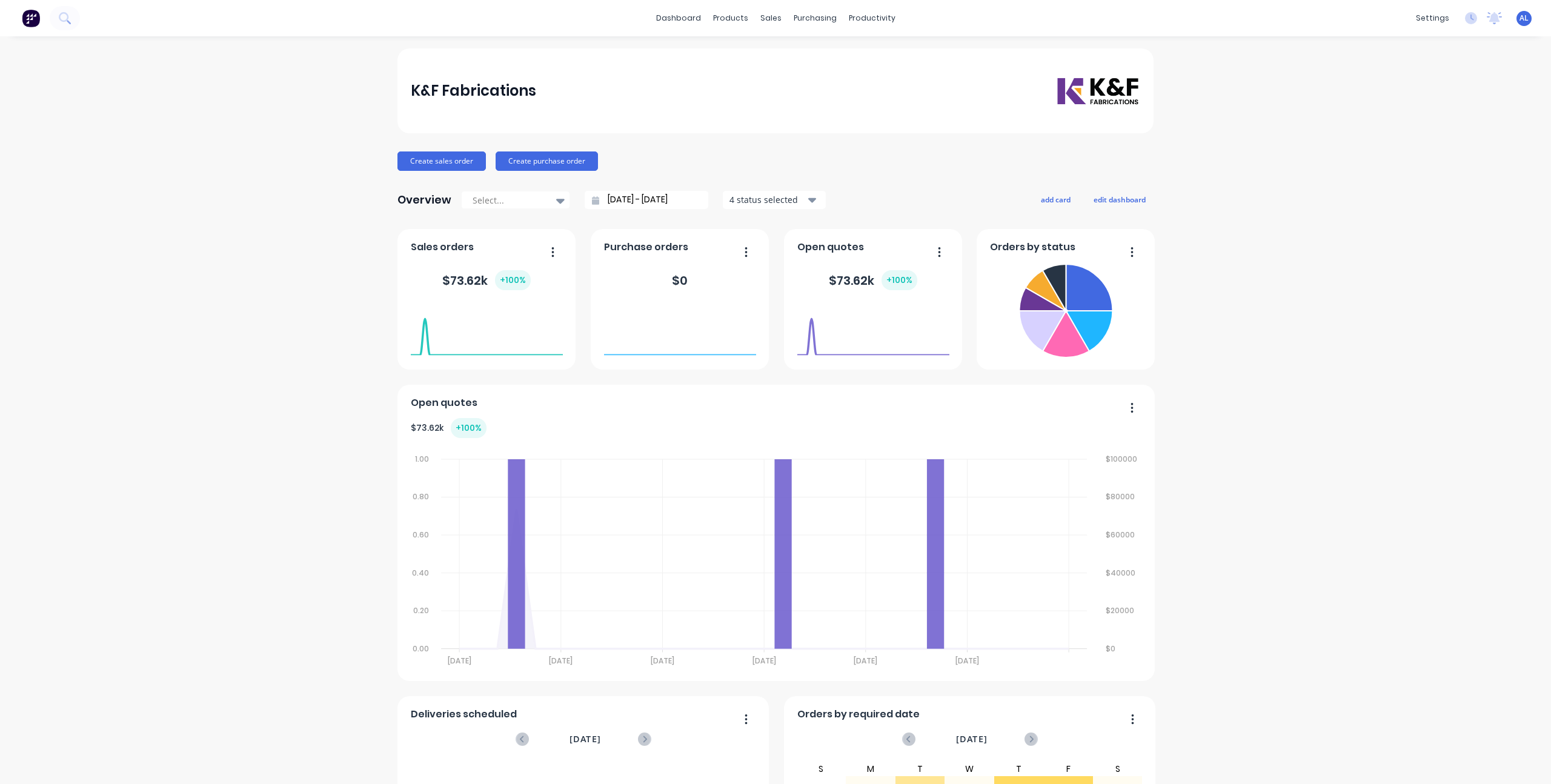
click at [1321, 161] on div "K&F Fabrications Create sales order Create purchase order Overview Select... [D…" at bounding box center [775, 520] width 1551 height 944
click at [1261, 207] on div "K&F Fabrications Create sales order Create purchase order Overview Select... [D…" at bounding box center [775, 520] width 1551 height 944
click at [260, 183] on div "K&F Fabrications Create sales order Create purchase order Overview Select... [D…" at bounding box center [775, 520] width 1551 height 944
click at [814, 90] on link "Suppliers" at bounding box center [861, 82] width 160 height 24
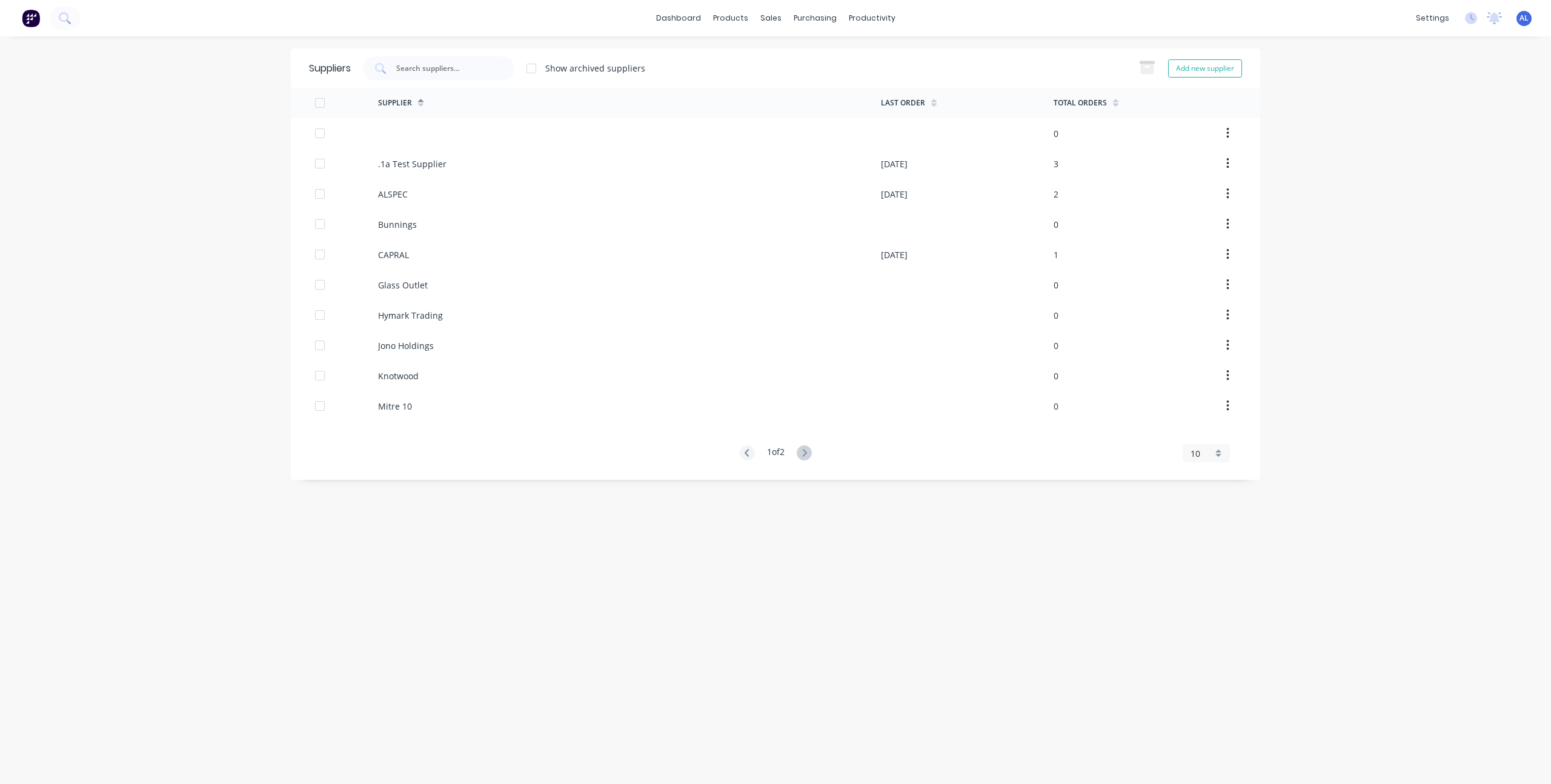
click at [164, 354] on div "dashboard products sales purchasing productivity dashboard products Product Cat…" at bounding box center [775, 392] width 1551 height 784
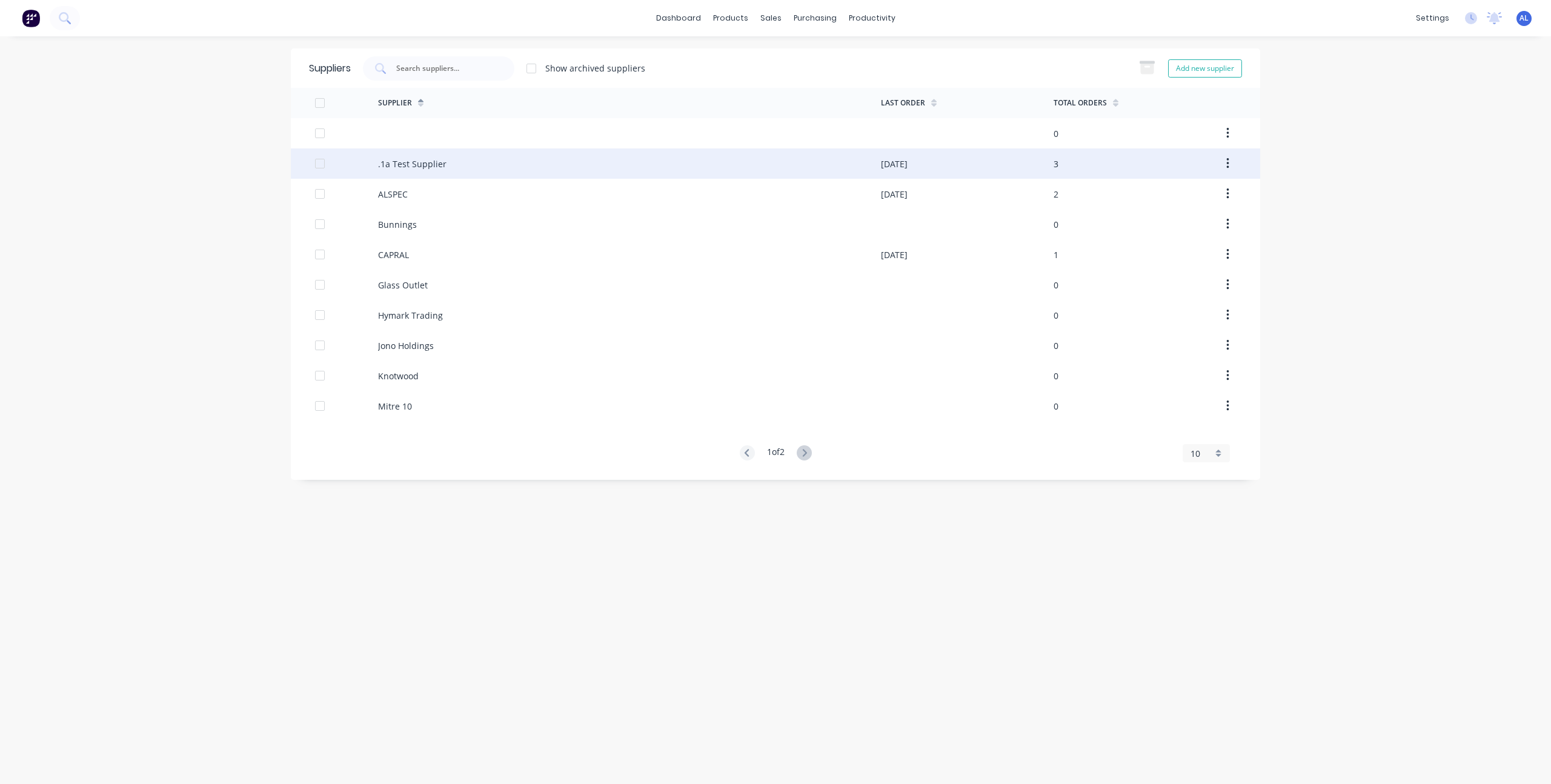
click at [321, 165] on div at bounding box center [320, 163] width 24 height 24
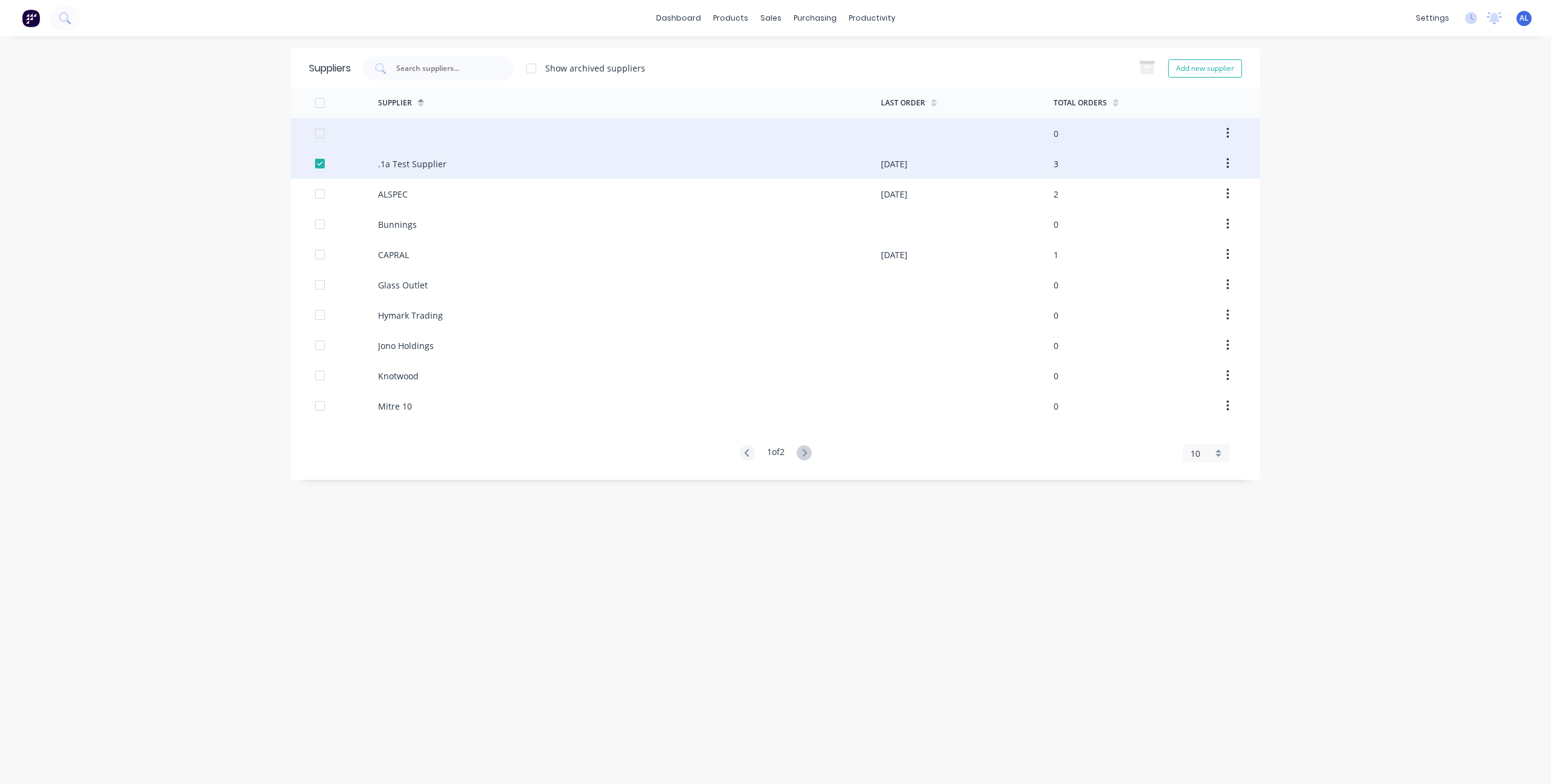
click at [318, 134] on div at bounding box center [320, 133] width 24 height 24
click at [1226, 136] on icon "button" at bounding box center [1227, 133] width 3 height 14
click at [1162, 161] on div "Archive" at bounding box center [1185, 166] width 94 height 18
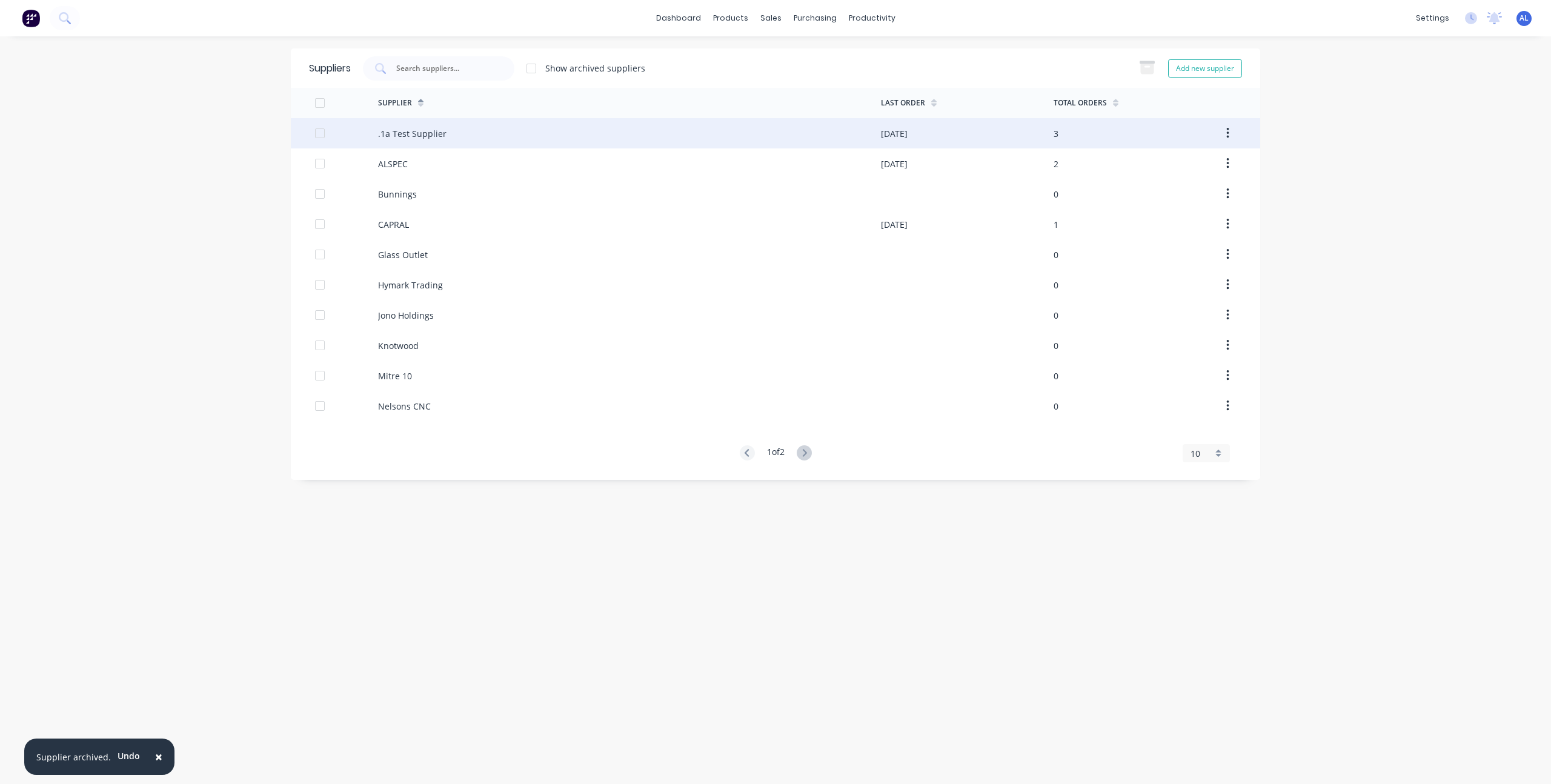
click at [225, 373] on div "× Supplier archived. Undo dashboard products sales purchasing productivity dash…" at bounding box center [775, 392] width 1551 height 784
click at [319, 138] on div at bounding box center [320, 133] width 24 height 24
click at [1223, 132] on button "button" at bounding box center [1228, 133] width 29 height 22
click at [1205, 158] on div "Archive" at bounding box center [1185, 166] width 94 height 18
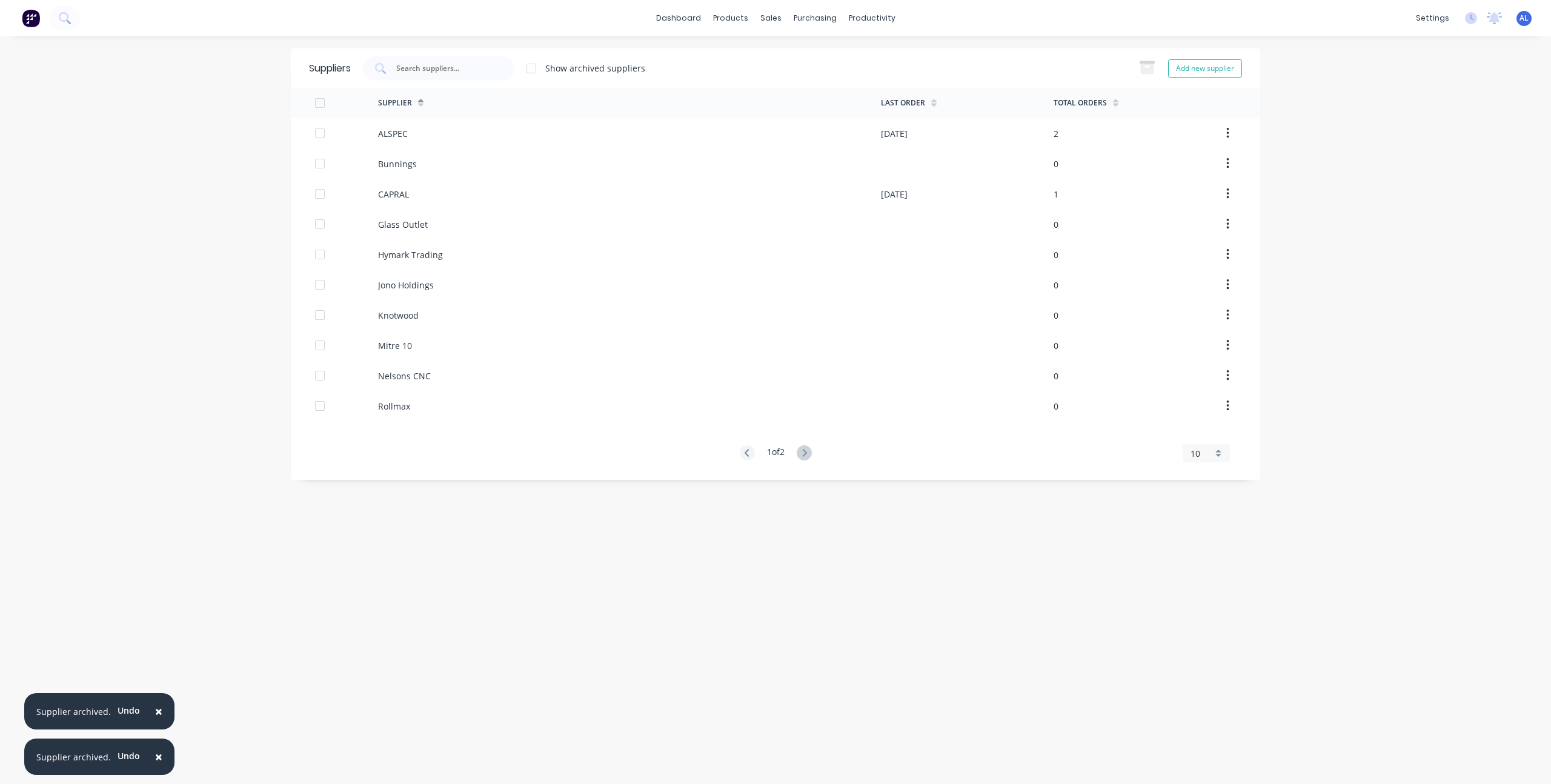
click at [1302, 136] on div "× Supplier archived. Undo × Supplier archived. Undo dashboard products sales pu…" at bounding box center [775, 392] width 1551 height 784
click at [158, 515] on div "× Supplier archived. Undo × Supplier archived. Undo dashboard products sales pu…" at bounding box center [775, 392] width 1551 height 784
